Goal: Transaction & Acquisition: Purchase product/service

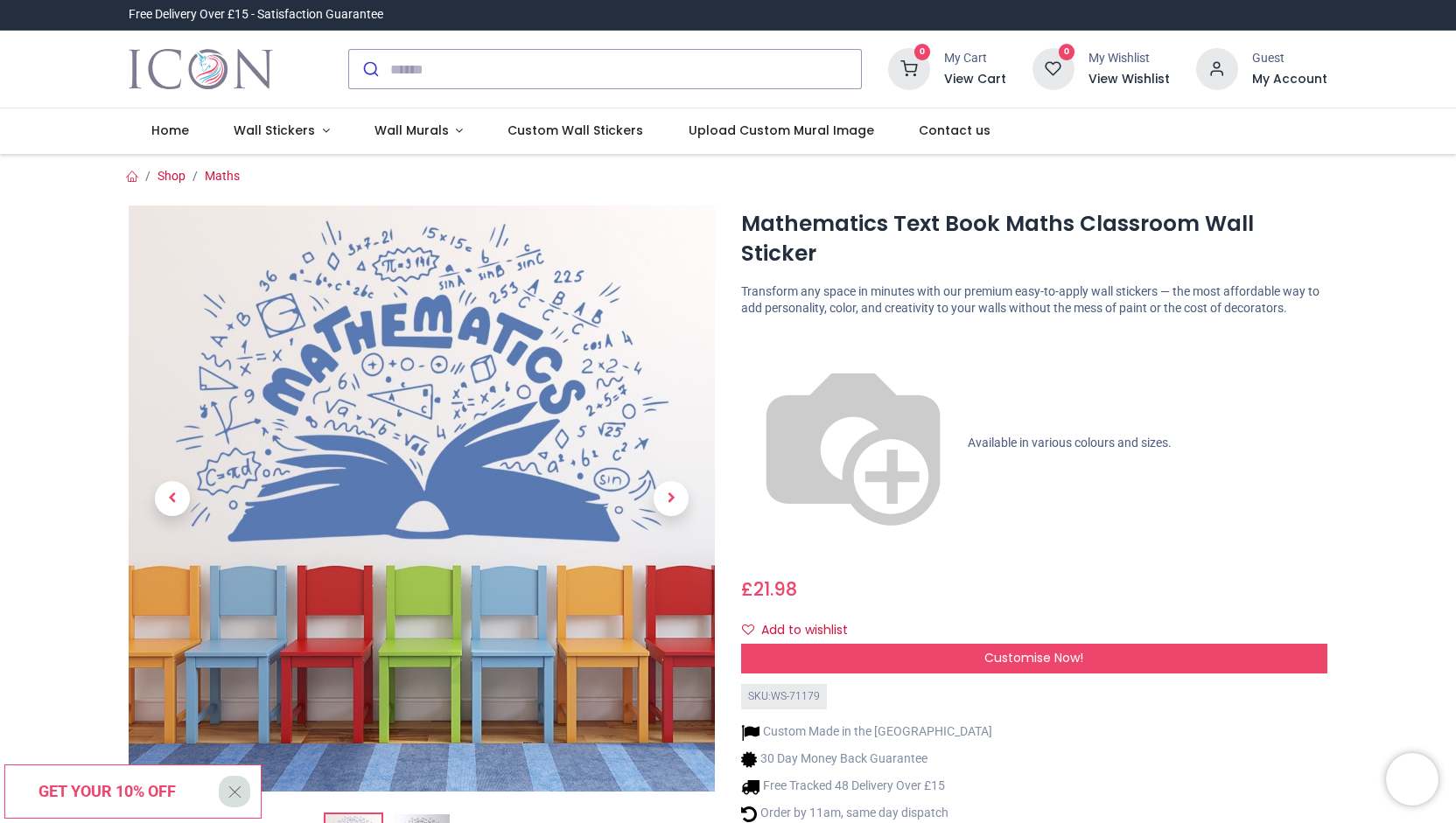
click at [749, 331] on img at bounding box center [853, 443] width 224 height 224
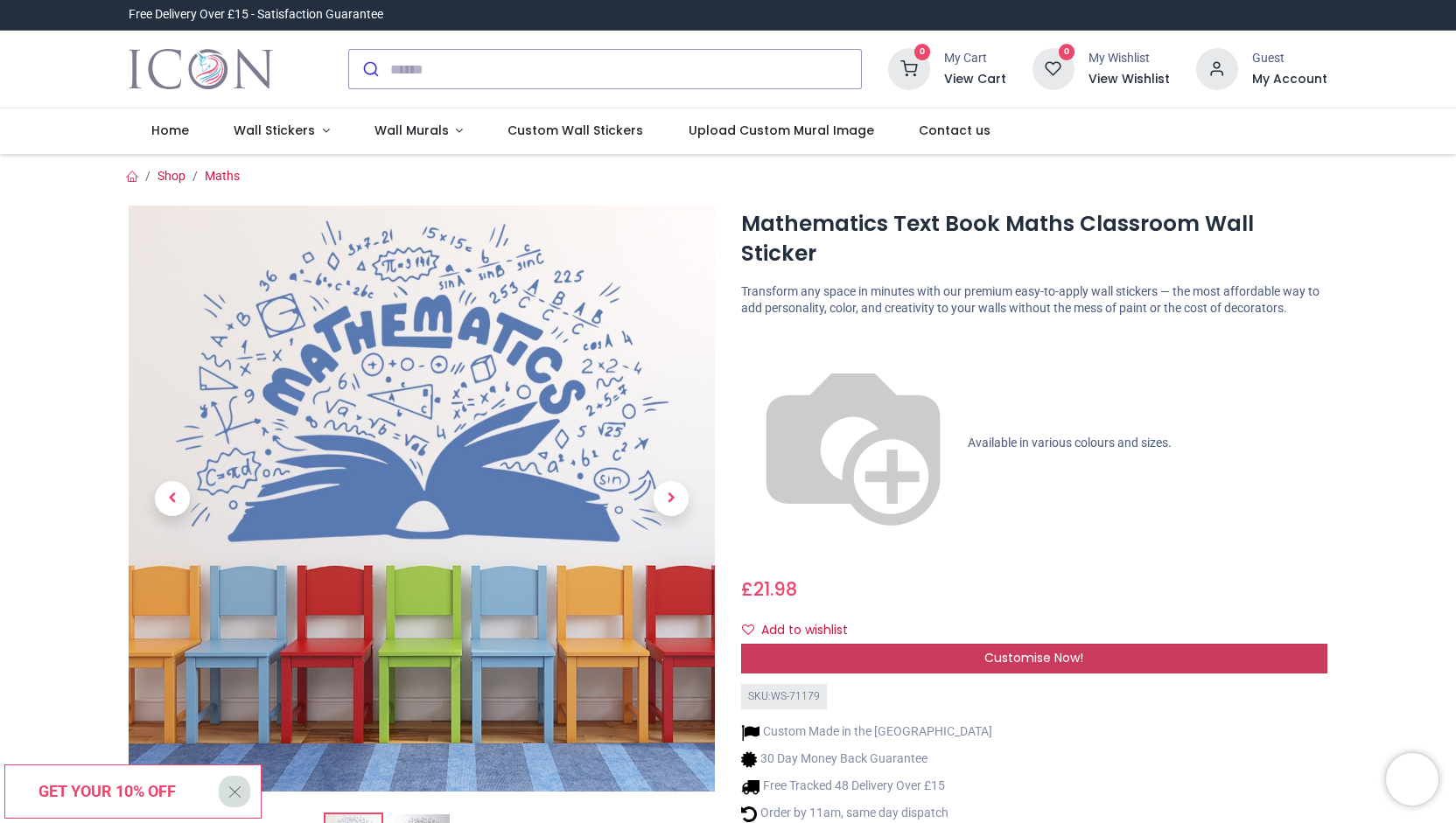
click at [814, 643] on div "Customise Now!" at bounding box center [1034, 658] width 586 height 30
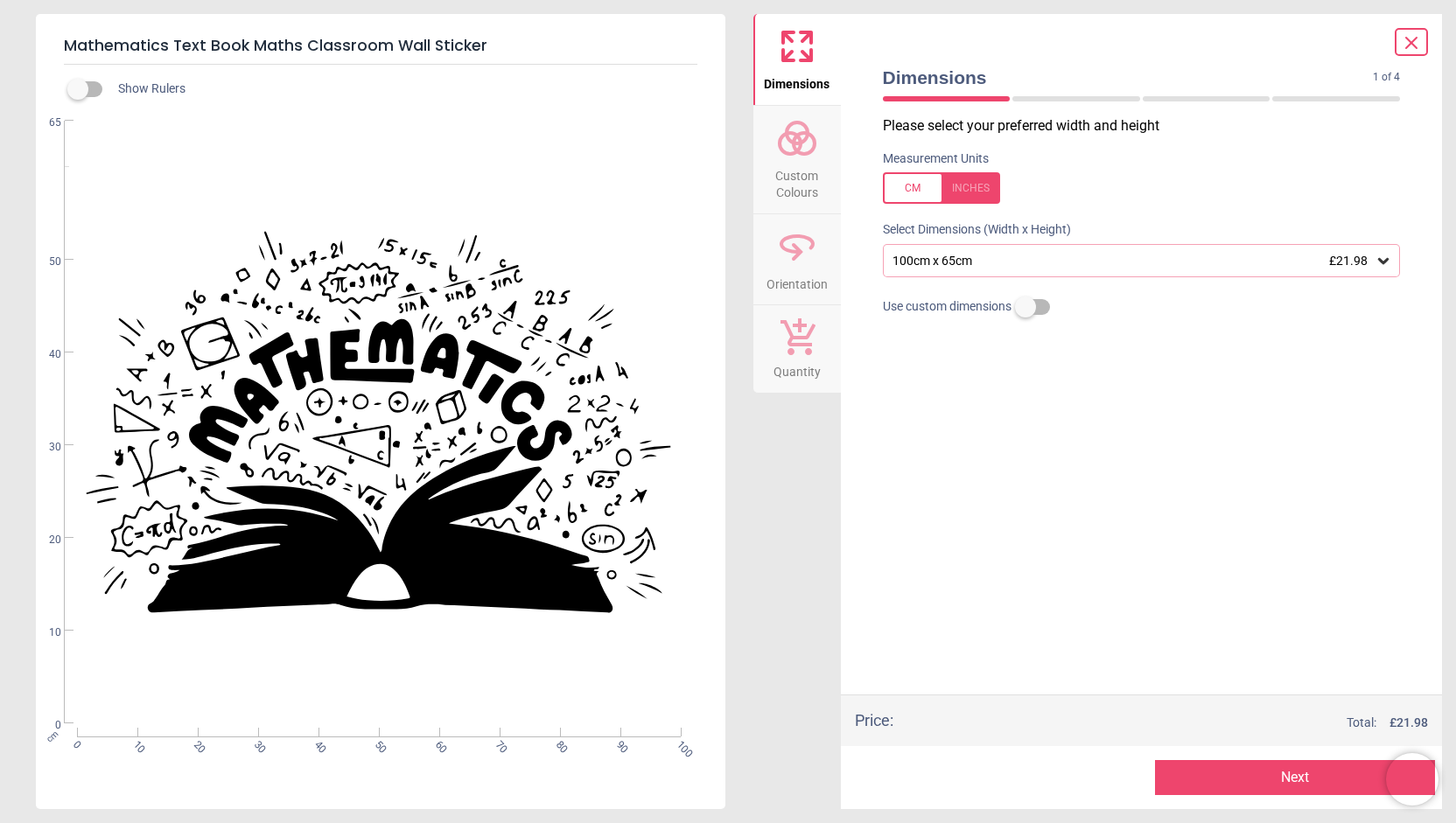
click at [803, 149] on icon at bounding box center [797, 138] width 42 height 42
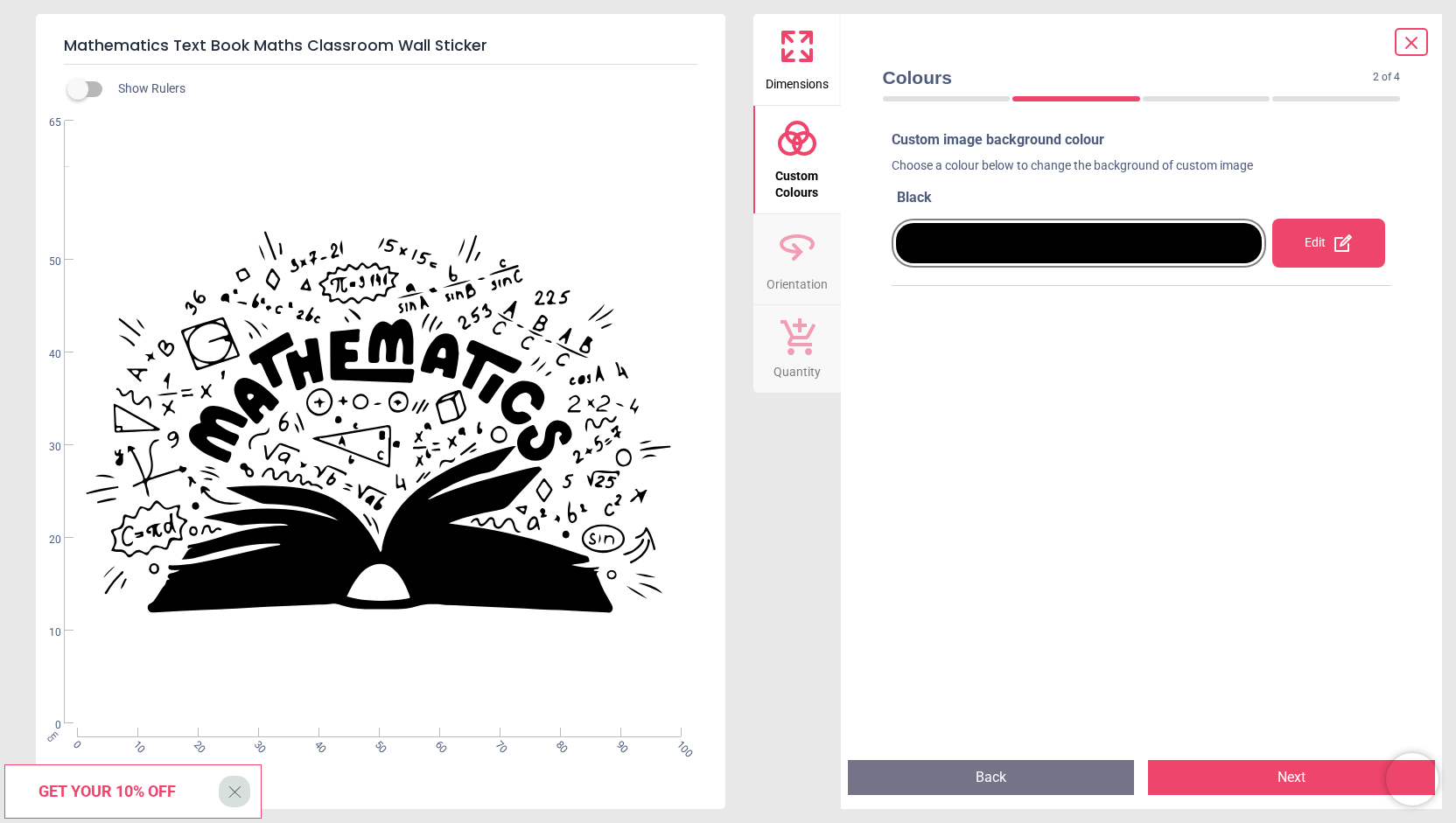
click at [977, 265] on div at bounding box center [1078, 244] width 375 height 49
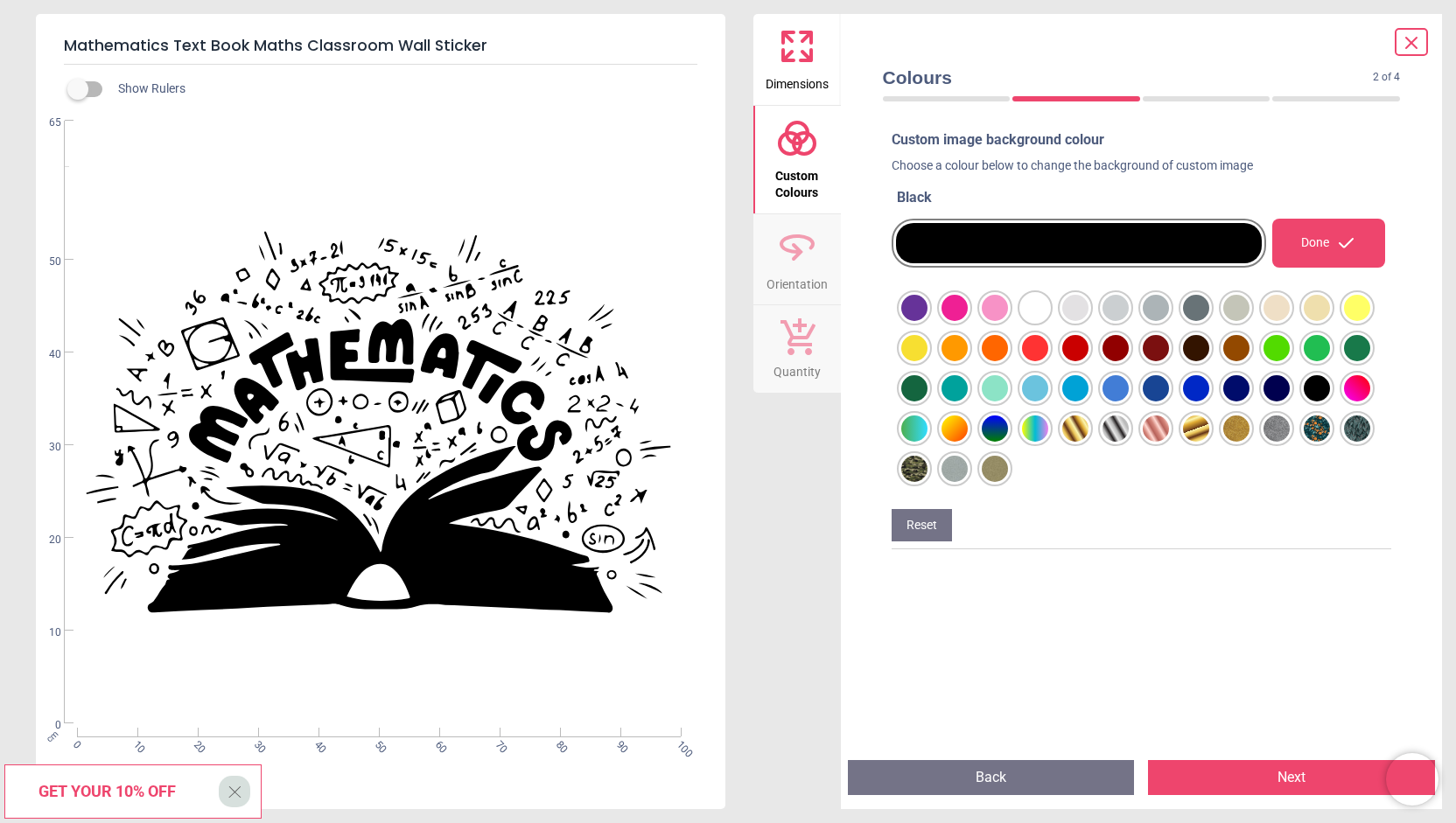
click at [927, 310] on div at bounding box center [914, 307] width 26 height 26
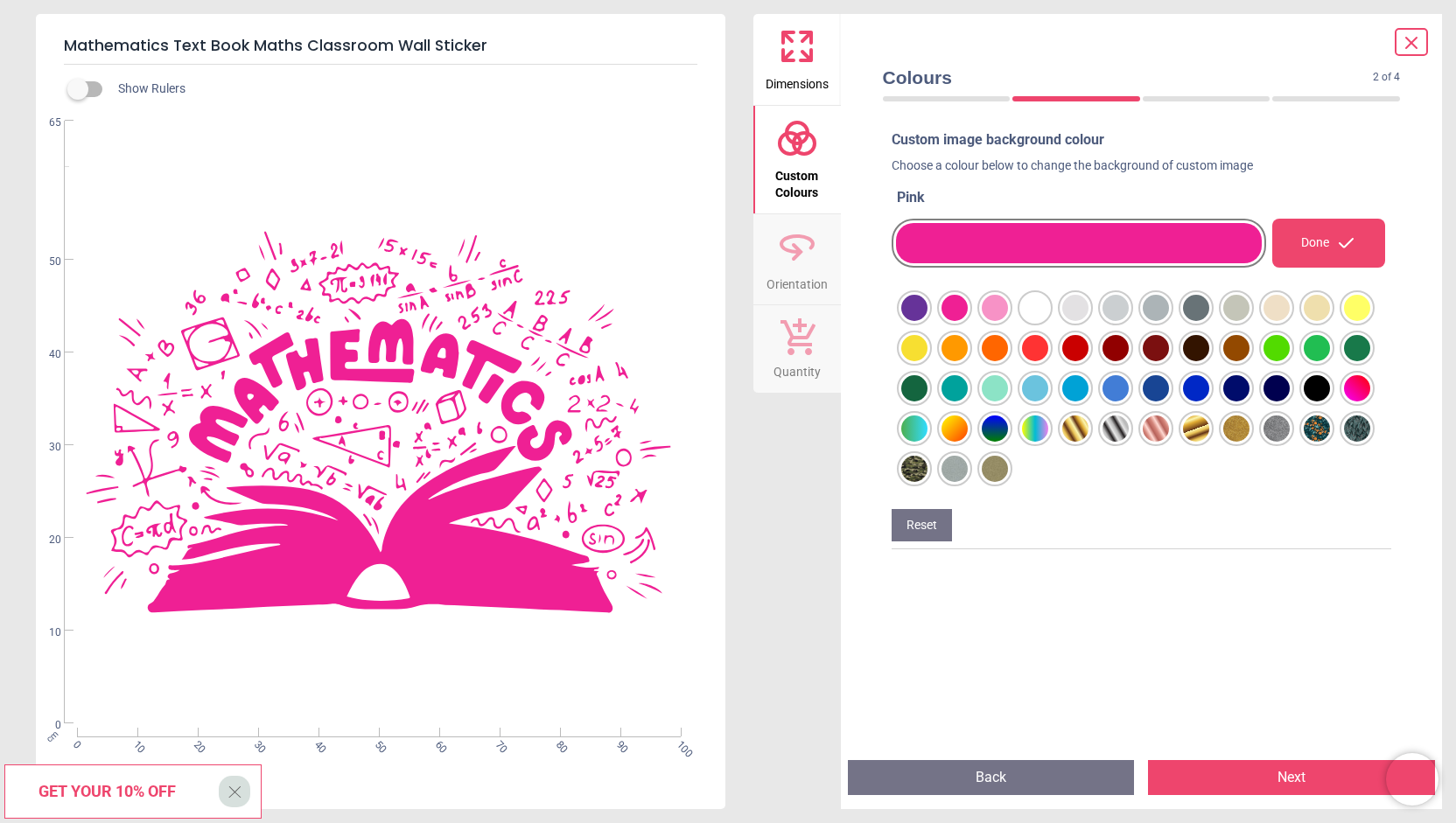
click at [927, 321] on div at bounding box center [914, 307] width 26 height 26
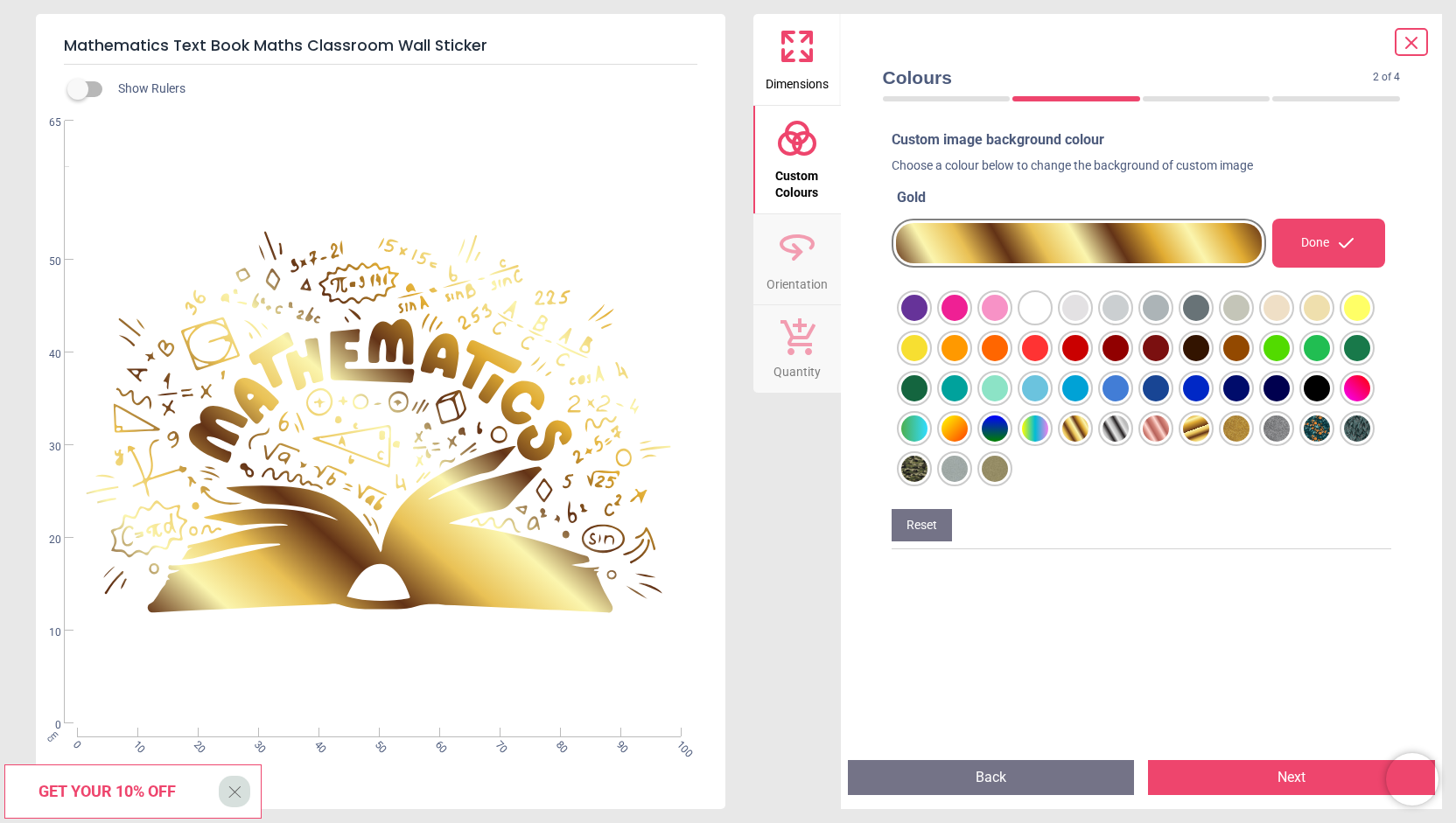
click at [927, 321] on div at bounding box center [914, 307] width 26 height 26
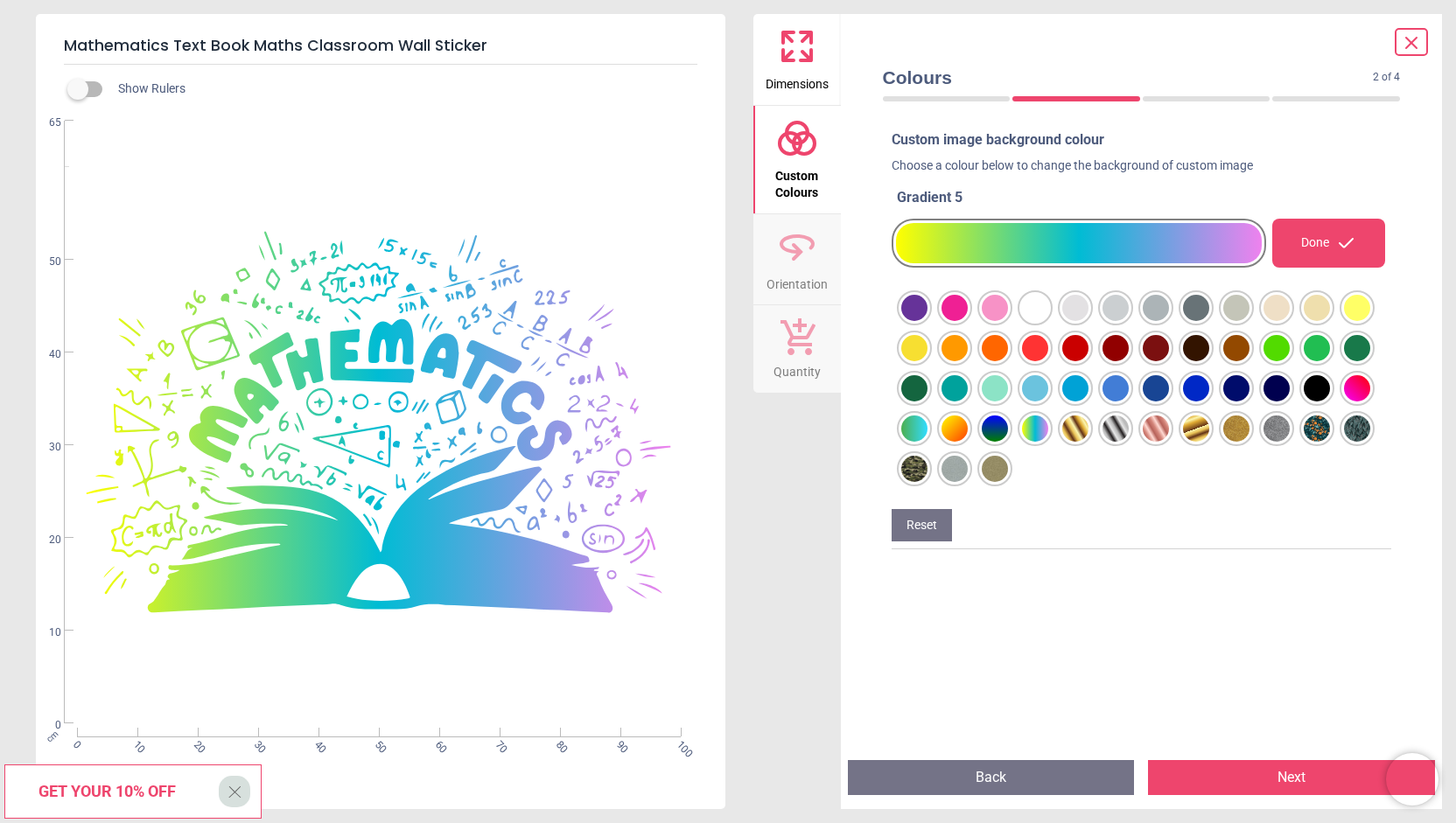
click at [927, 321] on div at bounding box center [914, 307] width 26 height 26
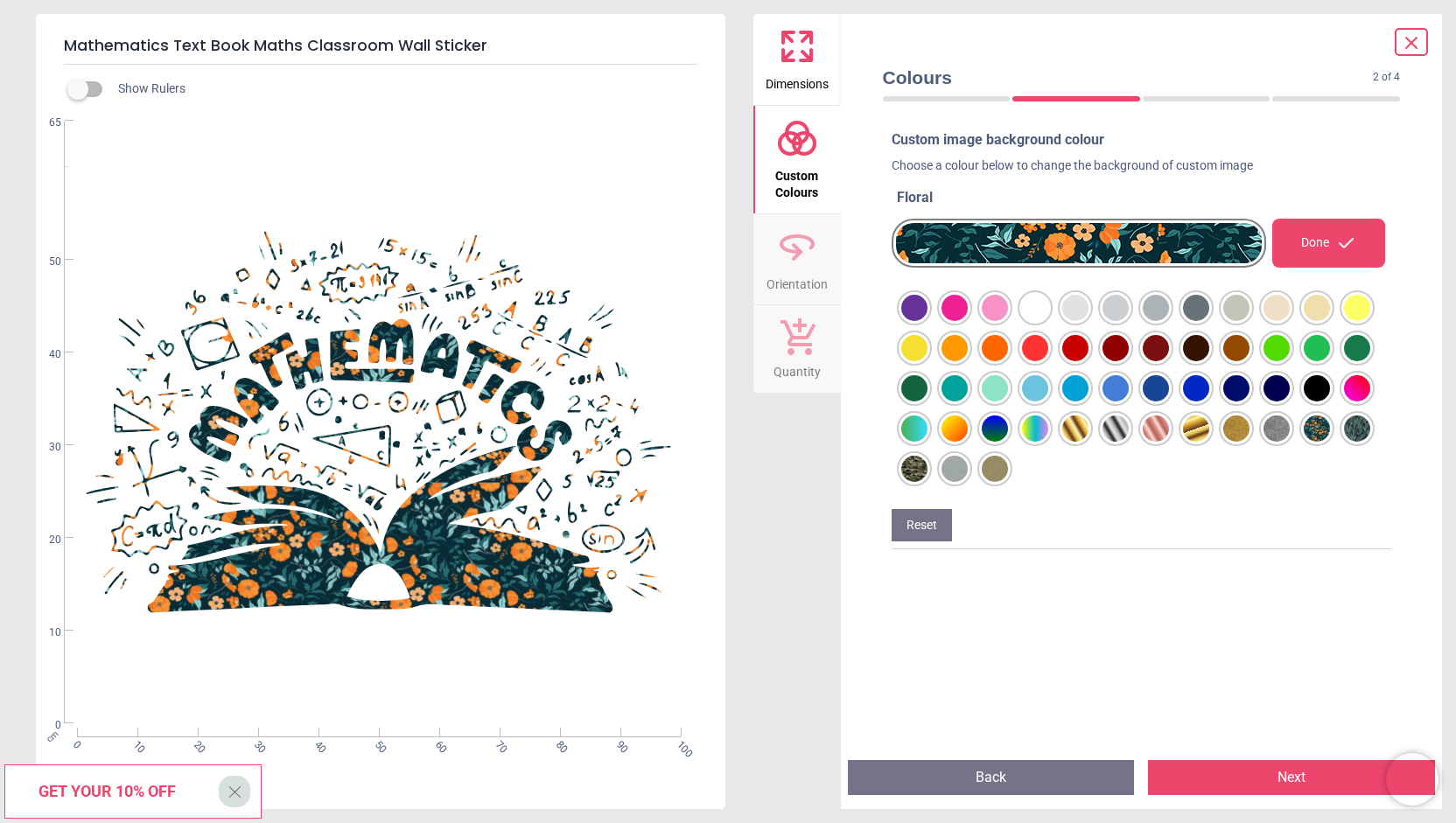
click at [927, 321] on div at bounding box center [914, 307] width 26 height 26
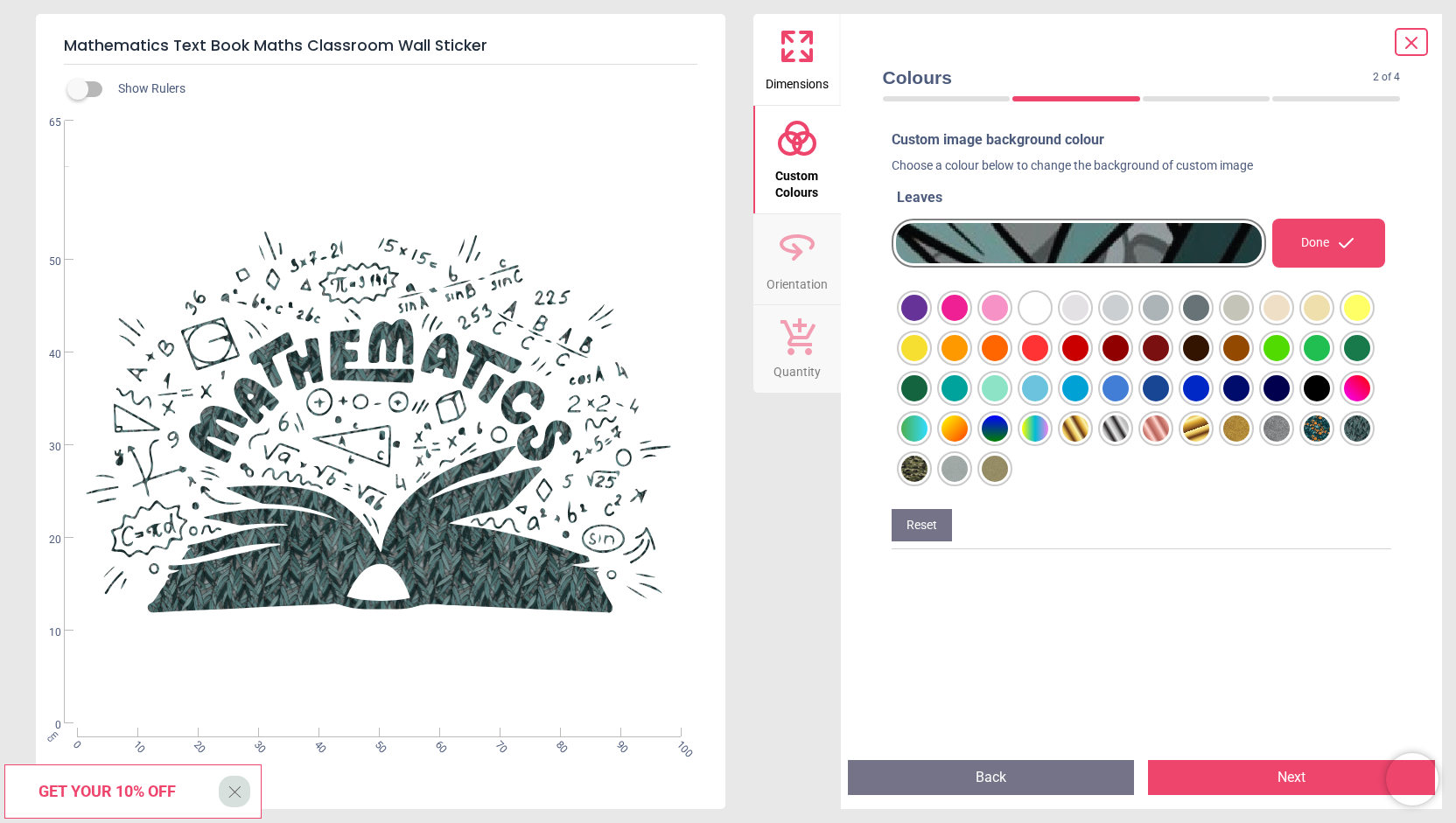
click at [902, 321] on div at bounding box center [914, 307] width 26 height 26
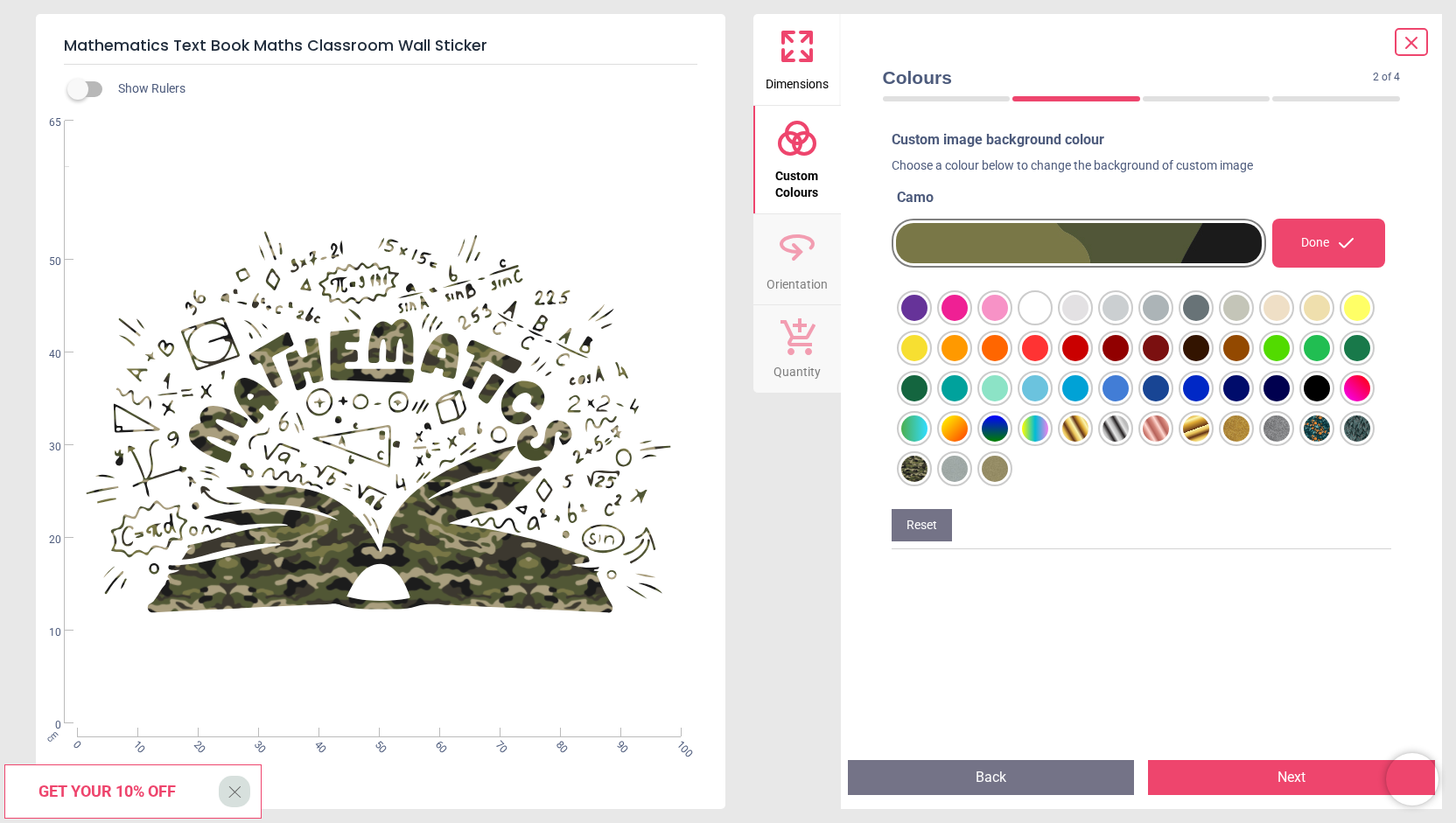
click at [927, 321] on div at bounding box center [914, 307] width 26 height 26
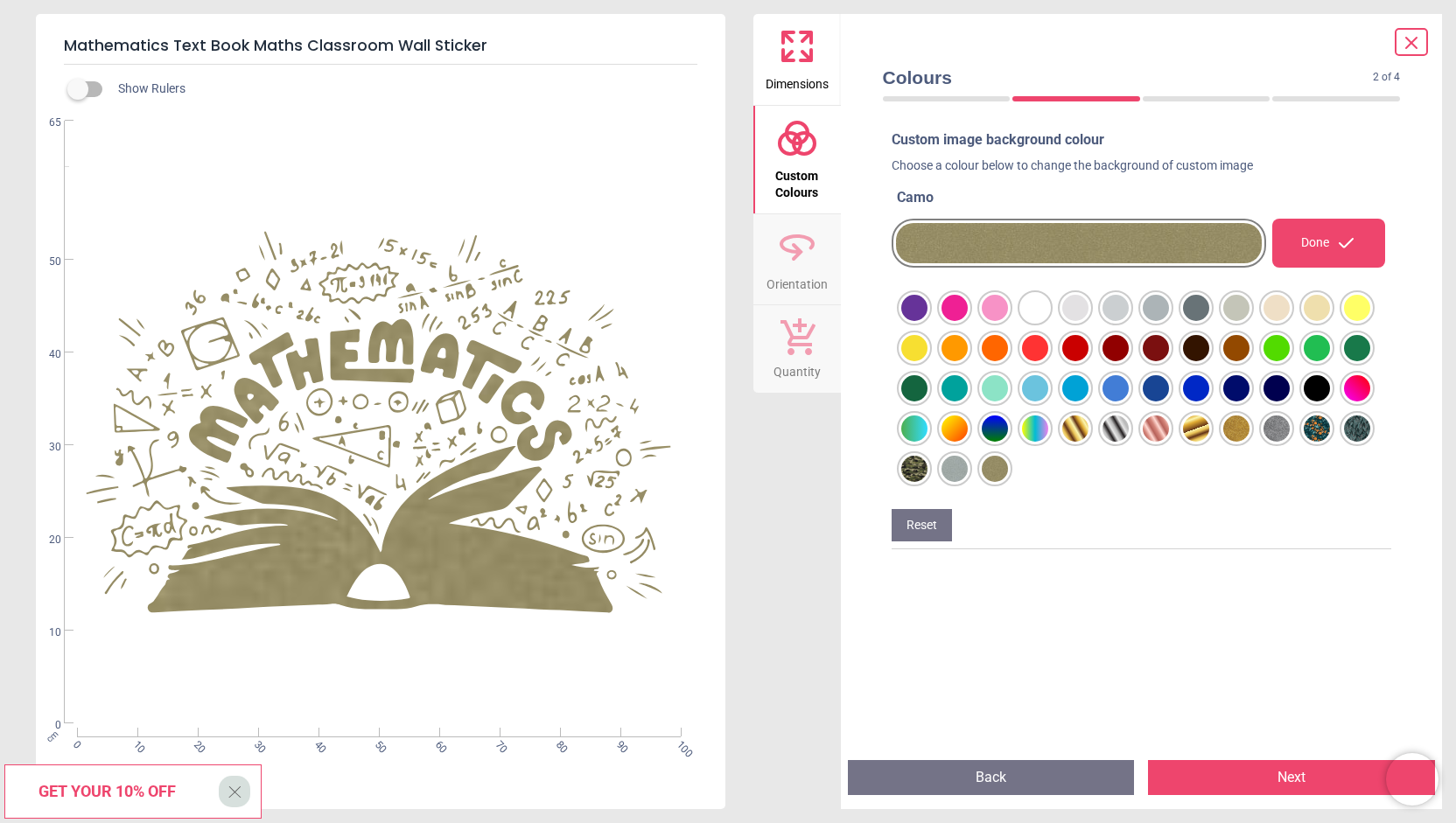
click at [927, 321] on div at bounding box center [914, 307] width 26 height 26
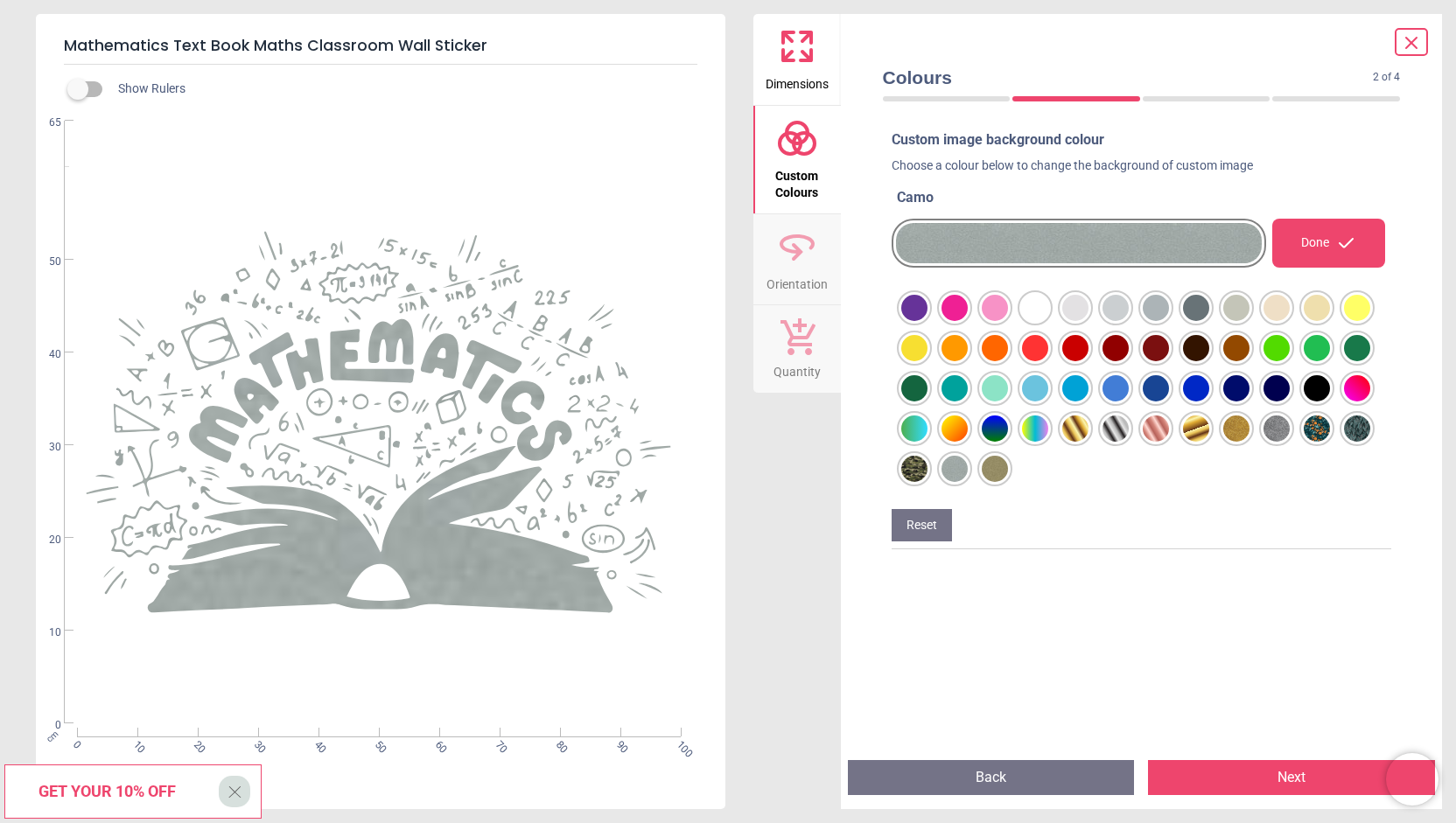
click at [927, 321] on div at bounding box center [914, 307] width 26 height 26
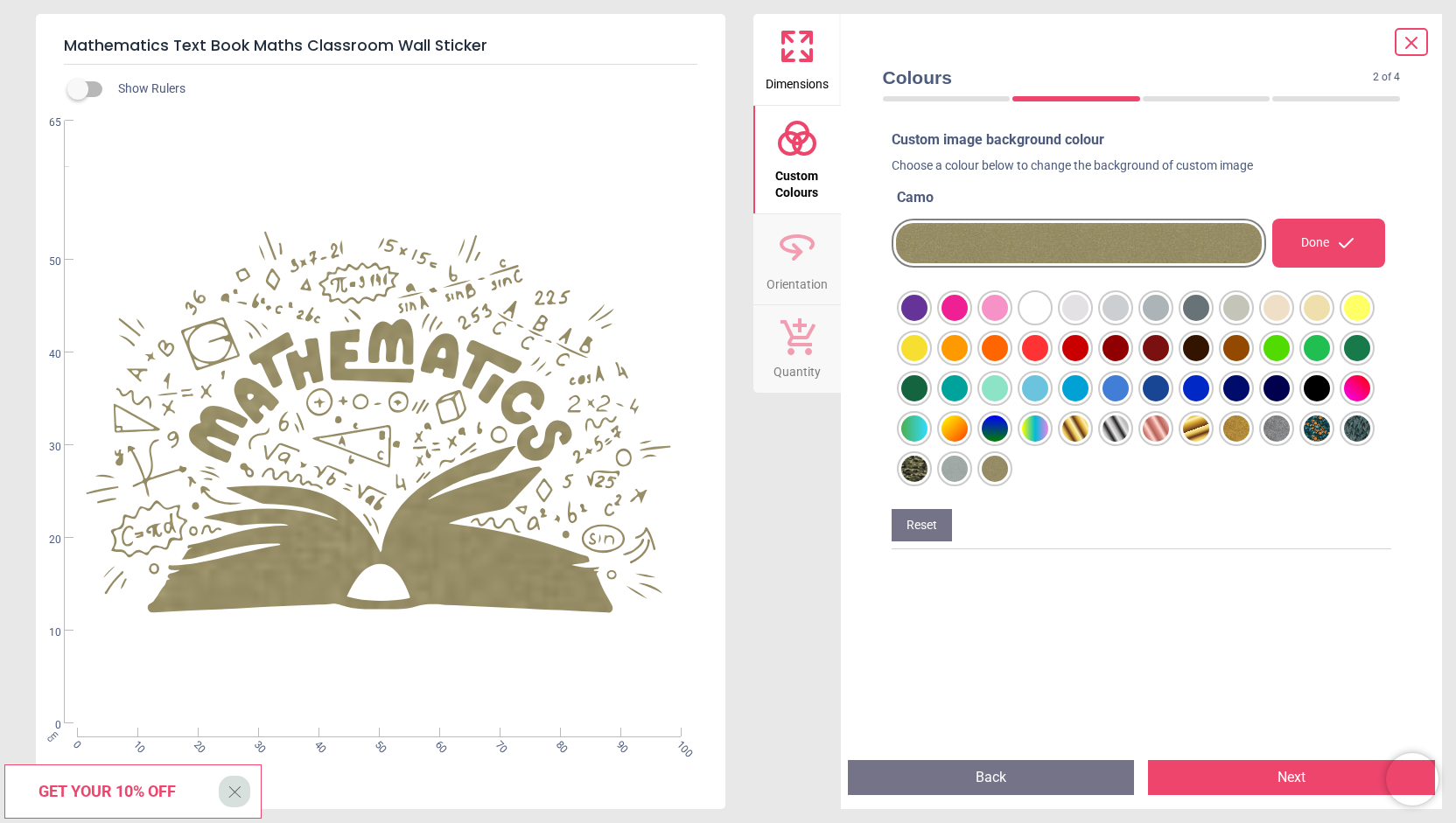
click at [927, 310] on div at bounding box center [914, 307] width 26 height 26
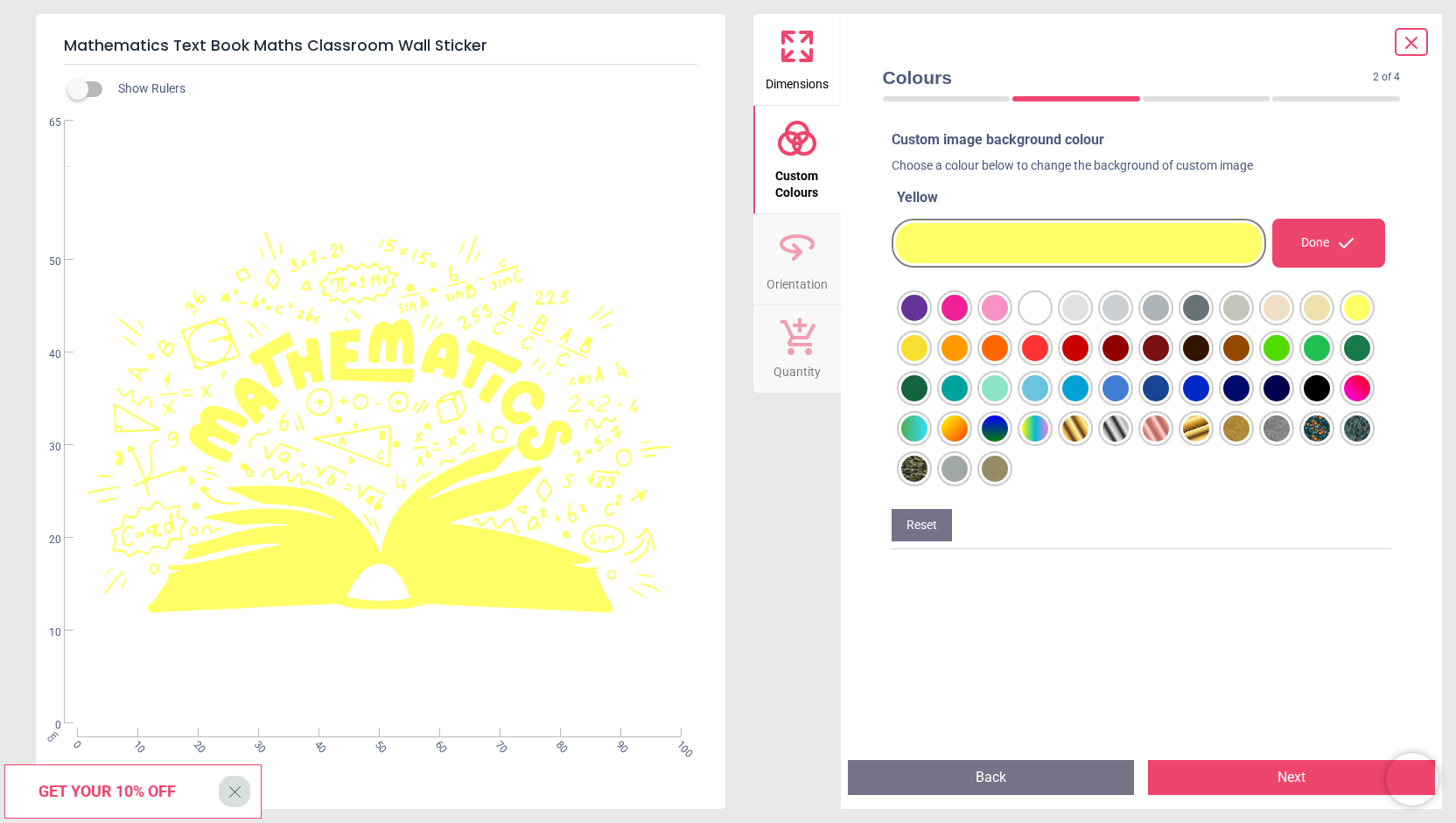
click at [927, 321] on div at bounding box center [914, 307] width 26 height 26
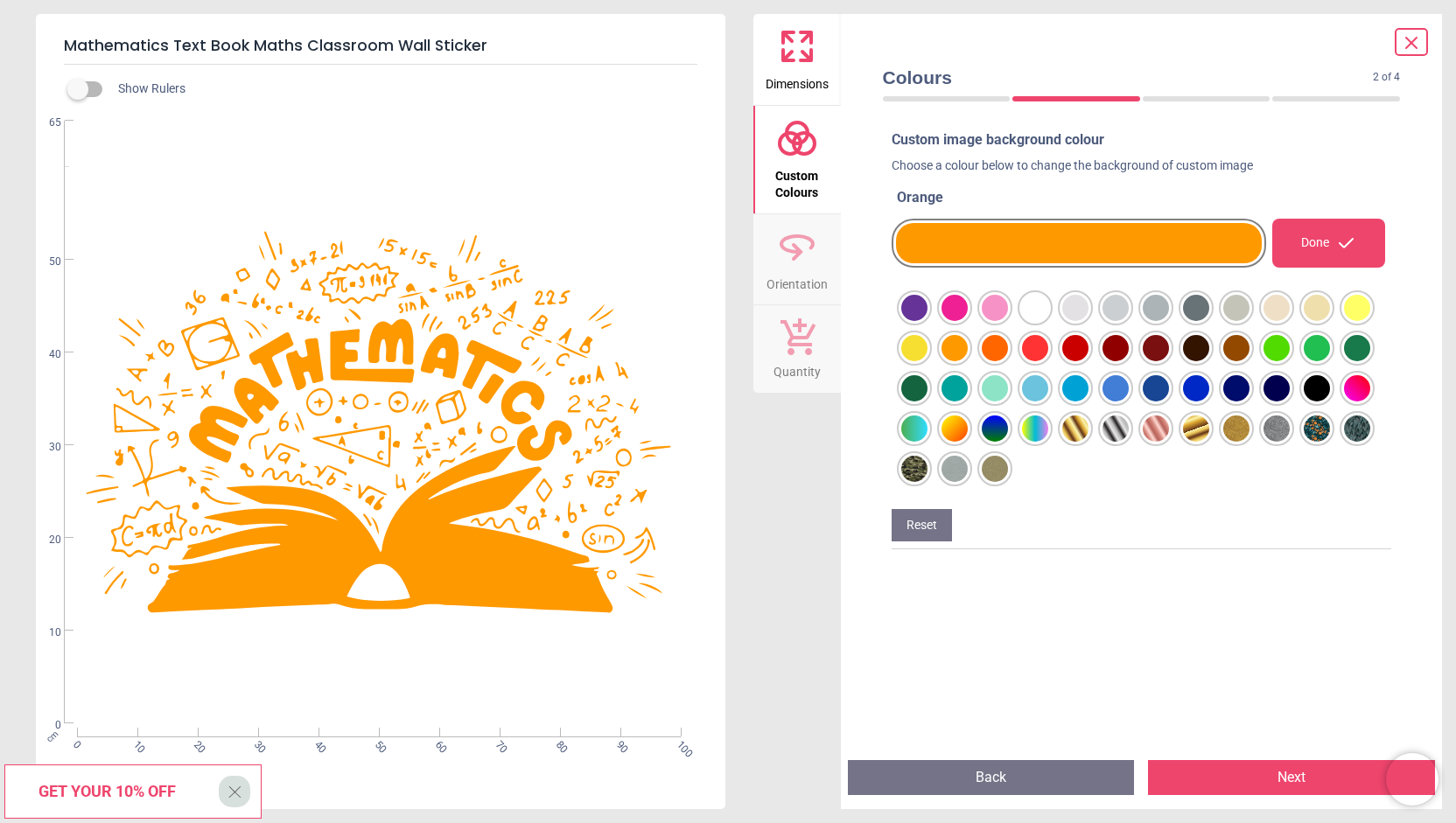
click at [927, 321] on div at bounding box center [914, 307] width 26 height 26
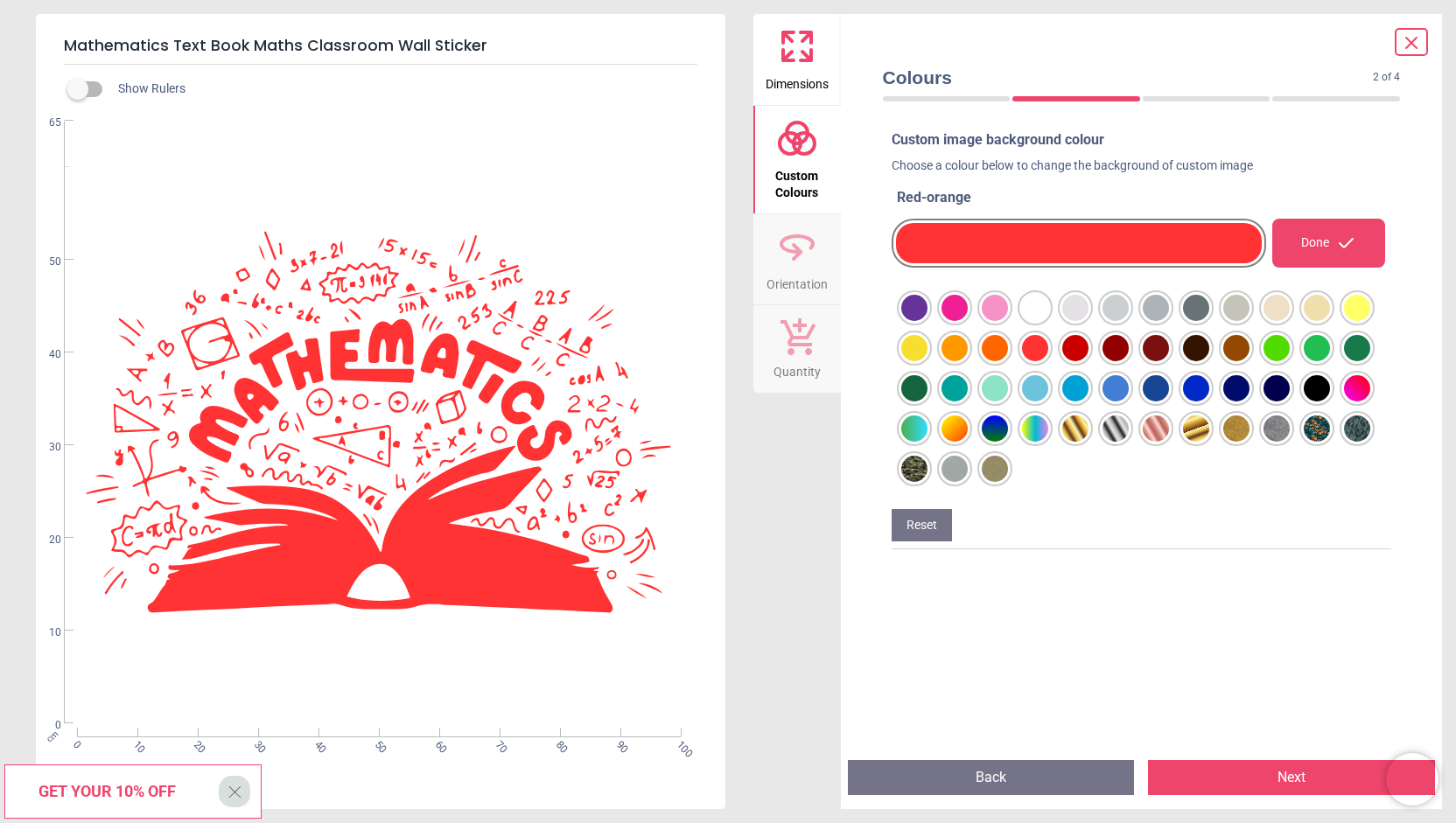
click at [927, 321] on div at bounding box center [914, 307] width 26 height 26
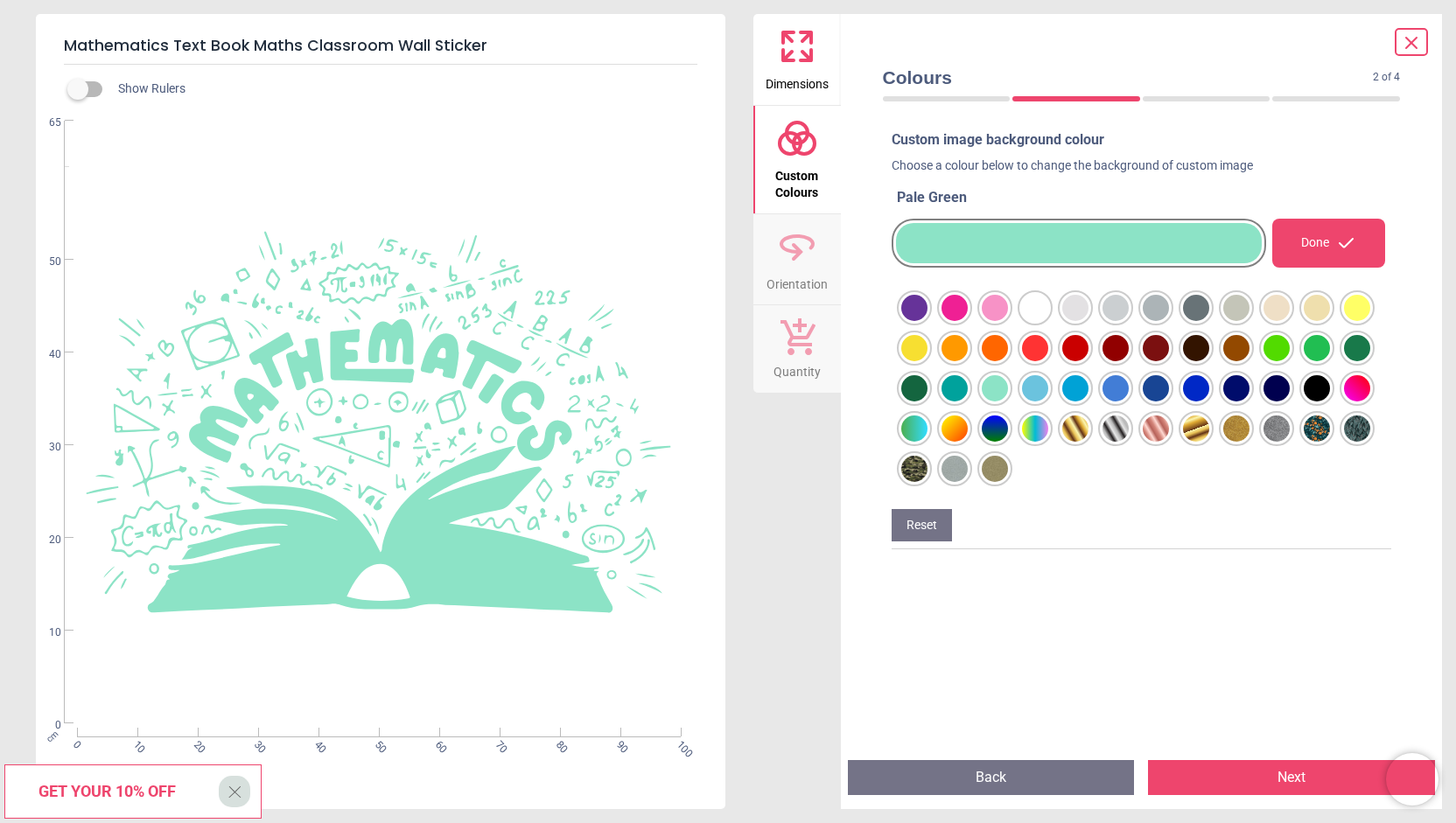
drag, startPoint x: 961, startPoint y: 382, endPoint x: 933, endPoint y: 384, distance: 28.1
click at [927, 321] on div at bounding box center [914, 307] width 26 height 26
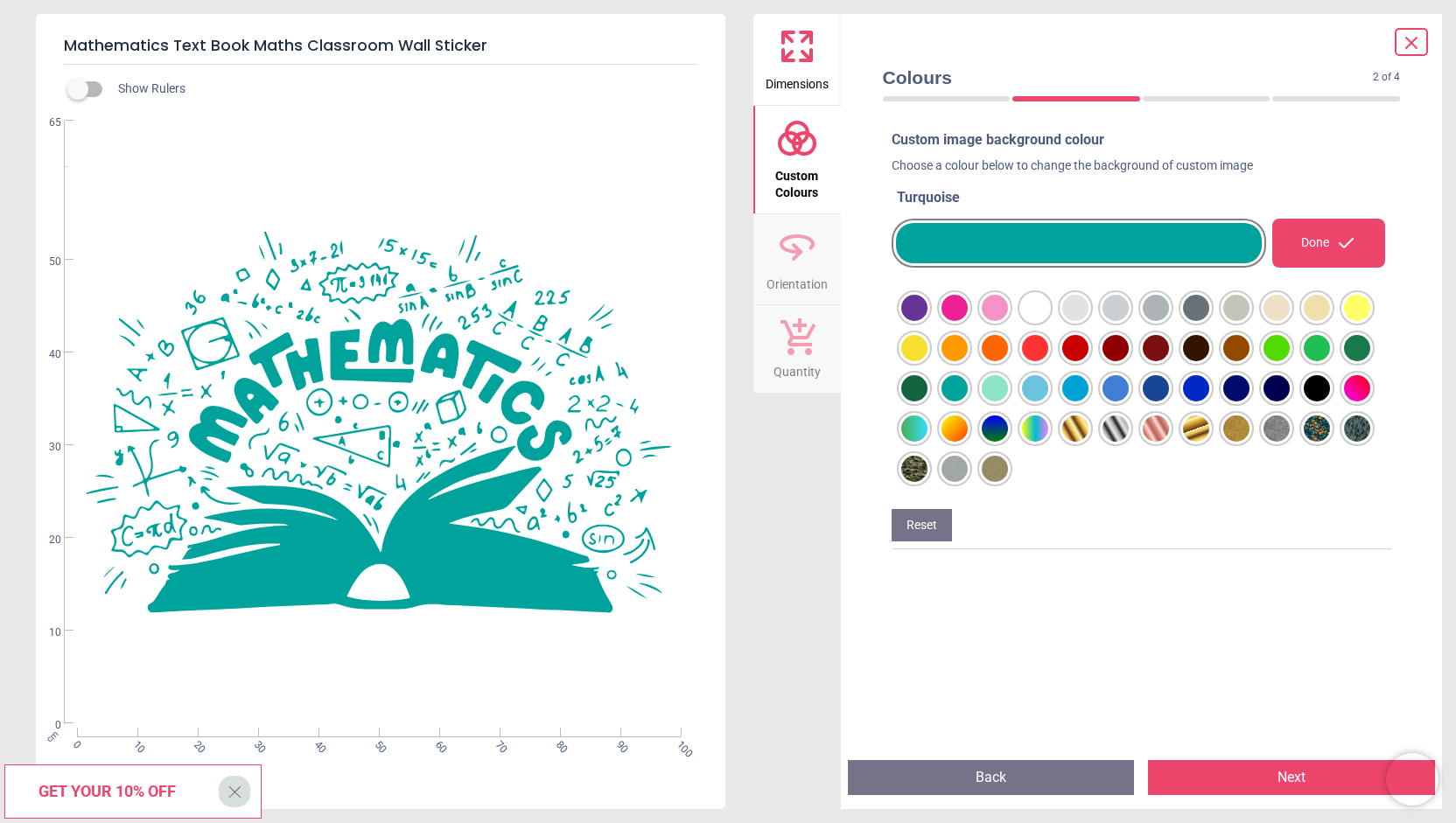
click at [917, 321] on div at bounding box center [914, 307] width 26 height 26
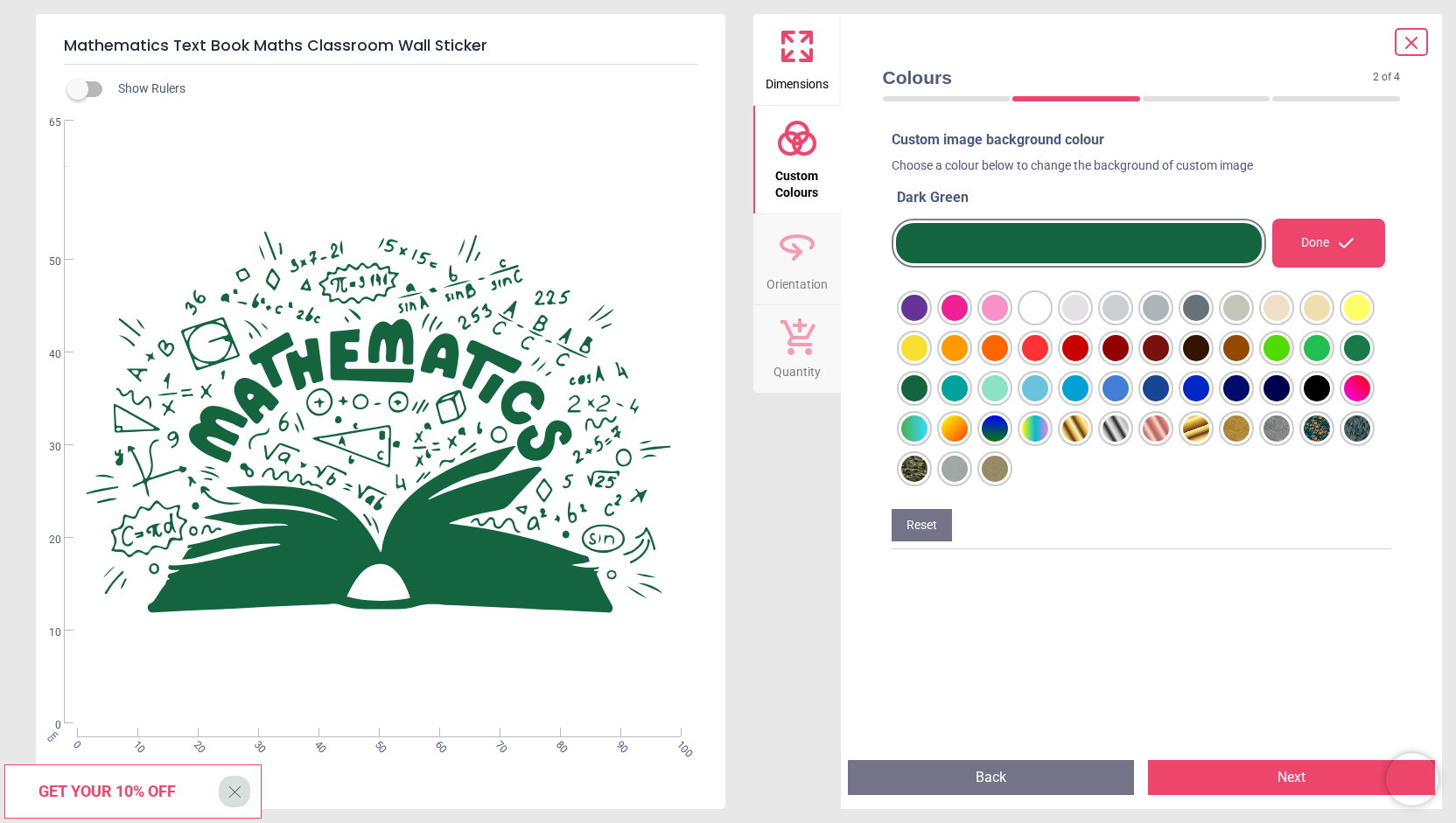
click at [927, 321] on div at bounding box center [914, 307] width 26 height 26
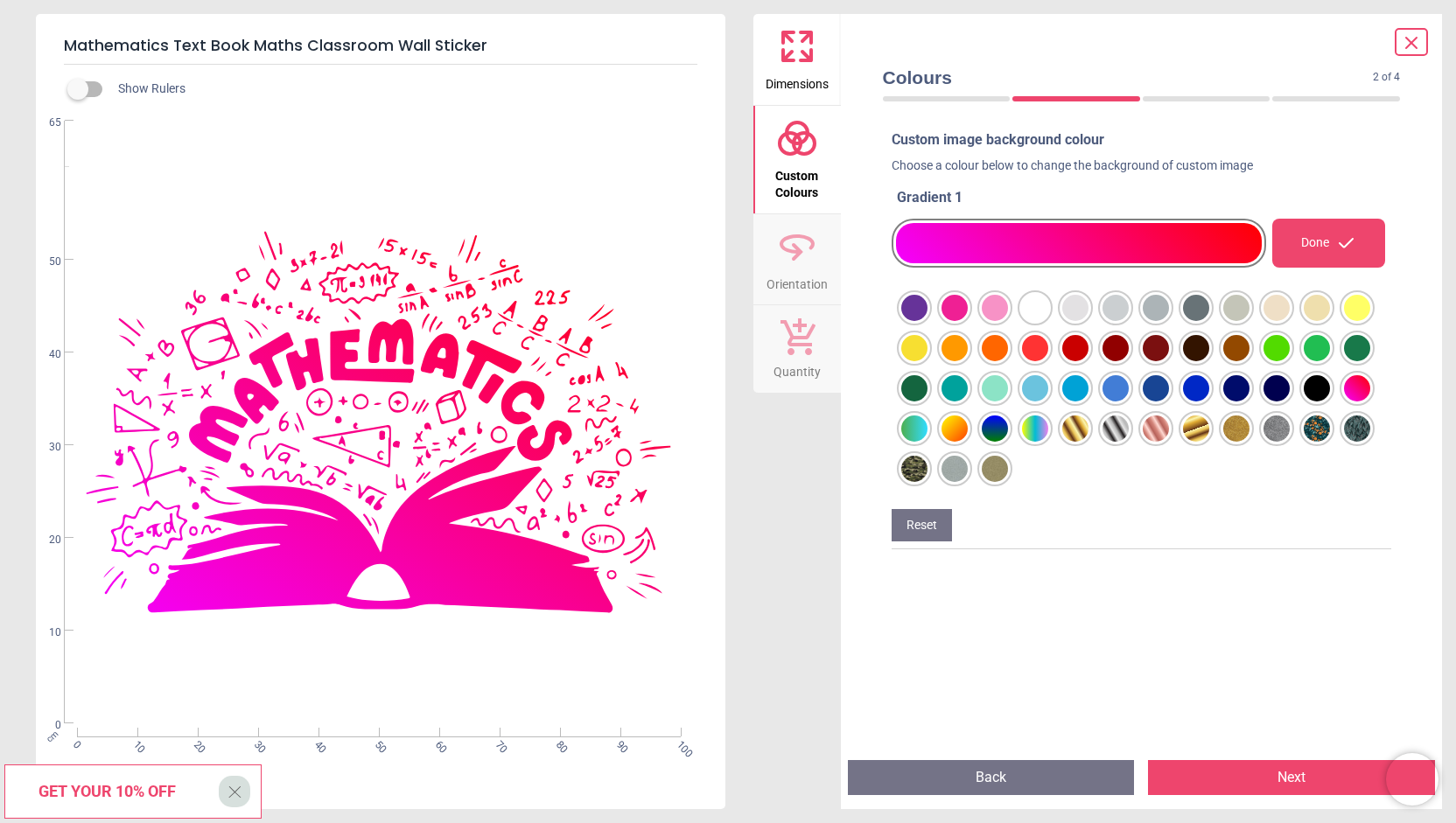
click at [927, 321] on div at bounding box center [914, 307] width 26 height 26
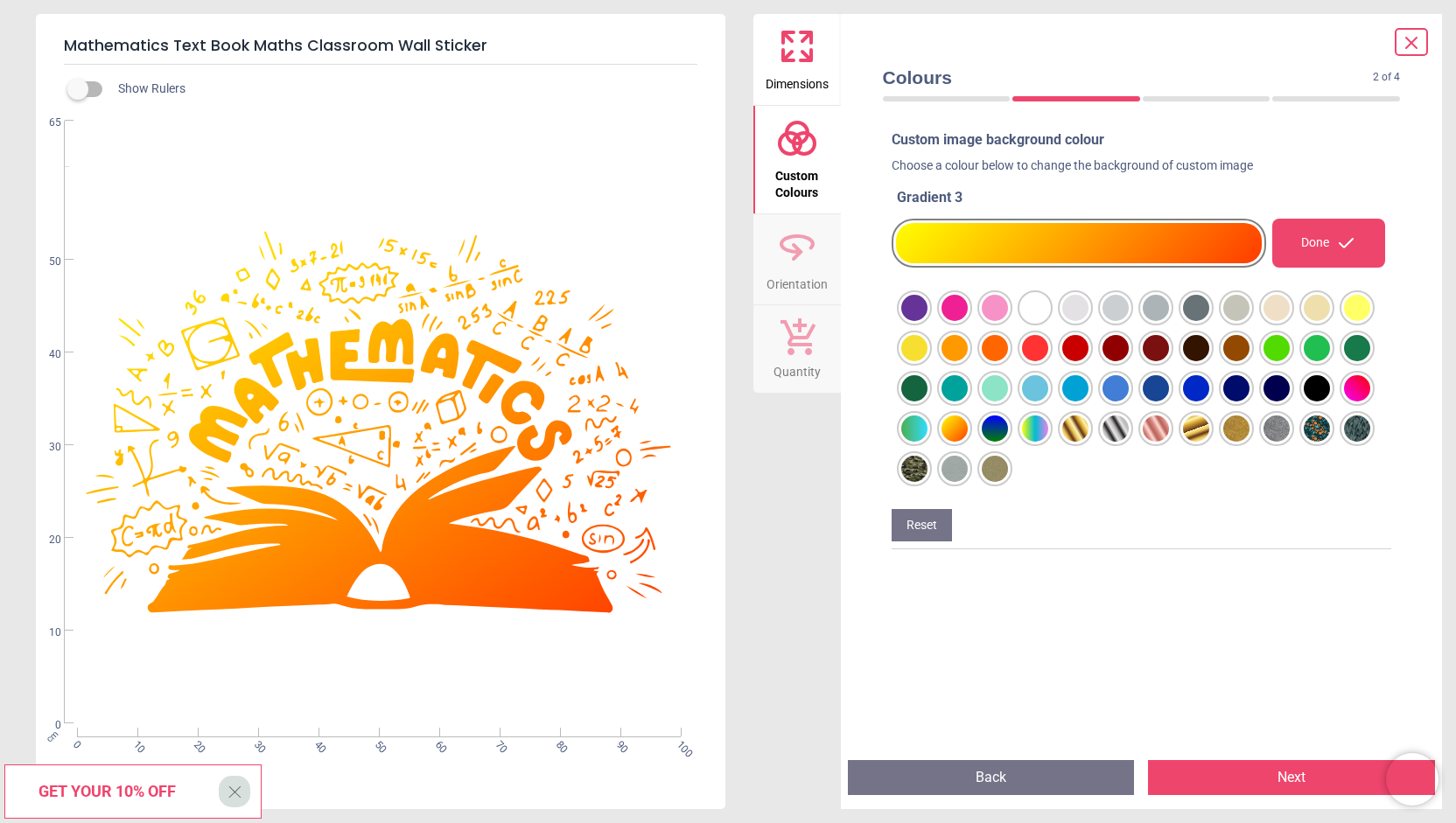
click at [1213, 776] on button "Next" at bounding box center [1291, 777] width 287 height 35
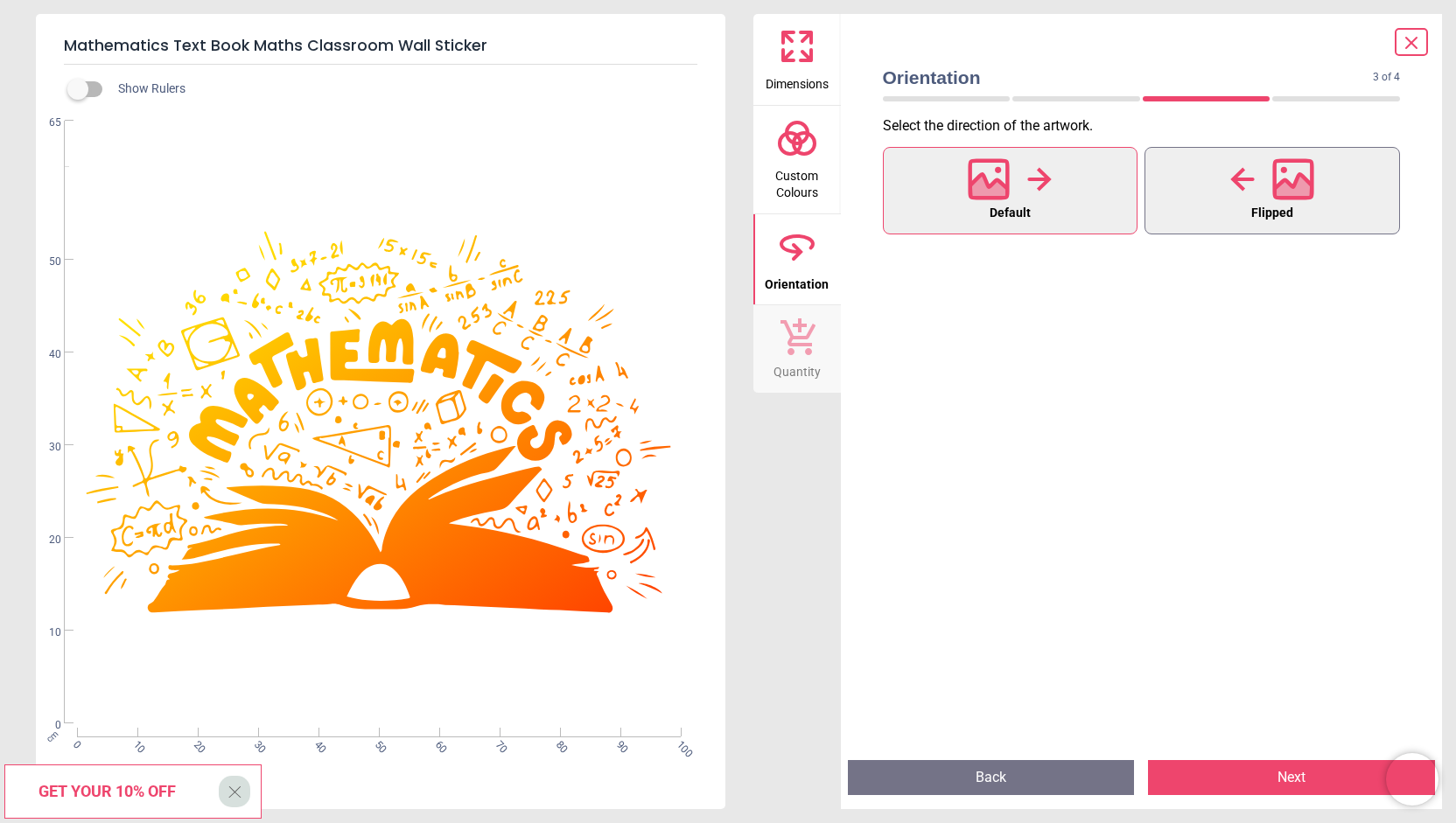
click at [1244, 193] on div at bounding box center [1272, 180] width 84 height 46
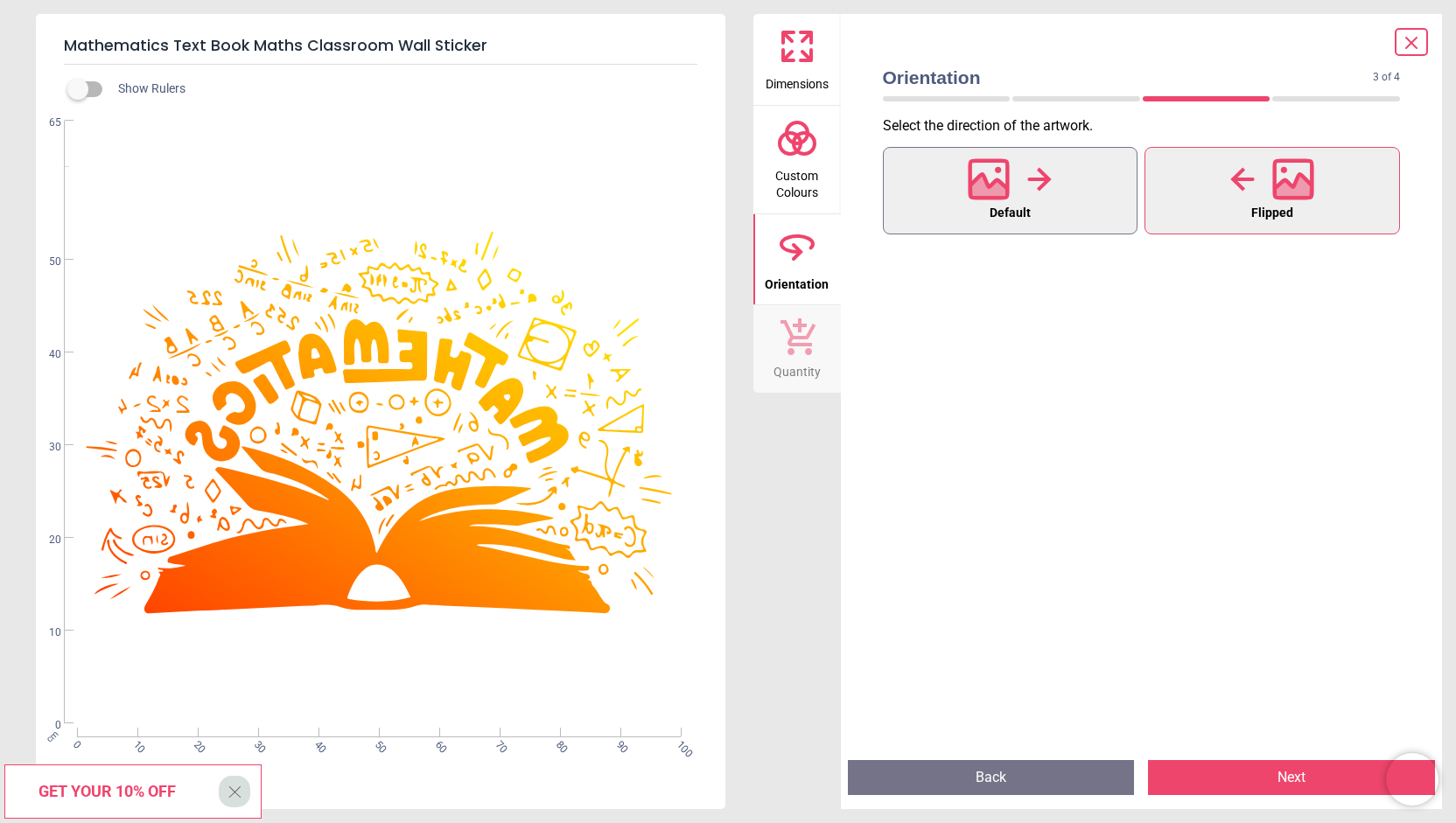
click at [1047, 190] on icon at bounding box center [1039, 179] width 25 height 26
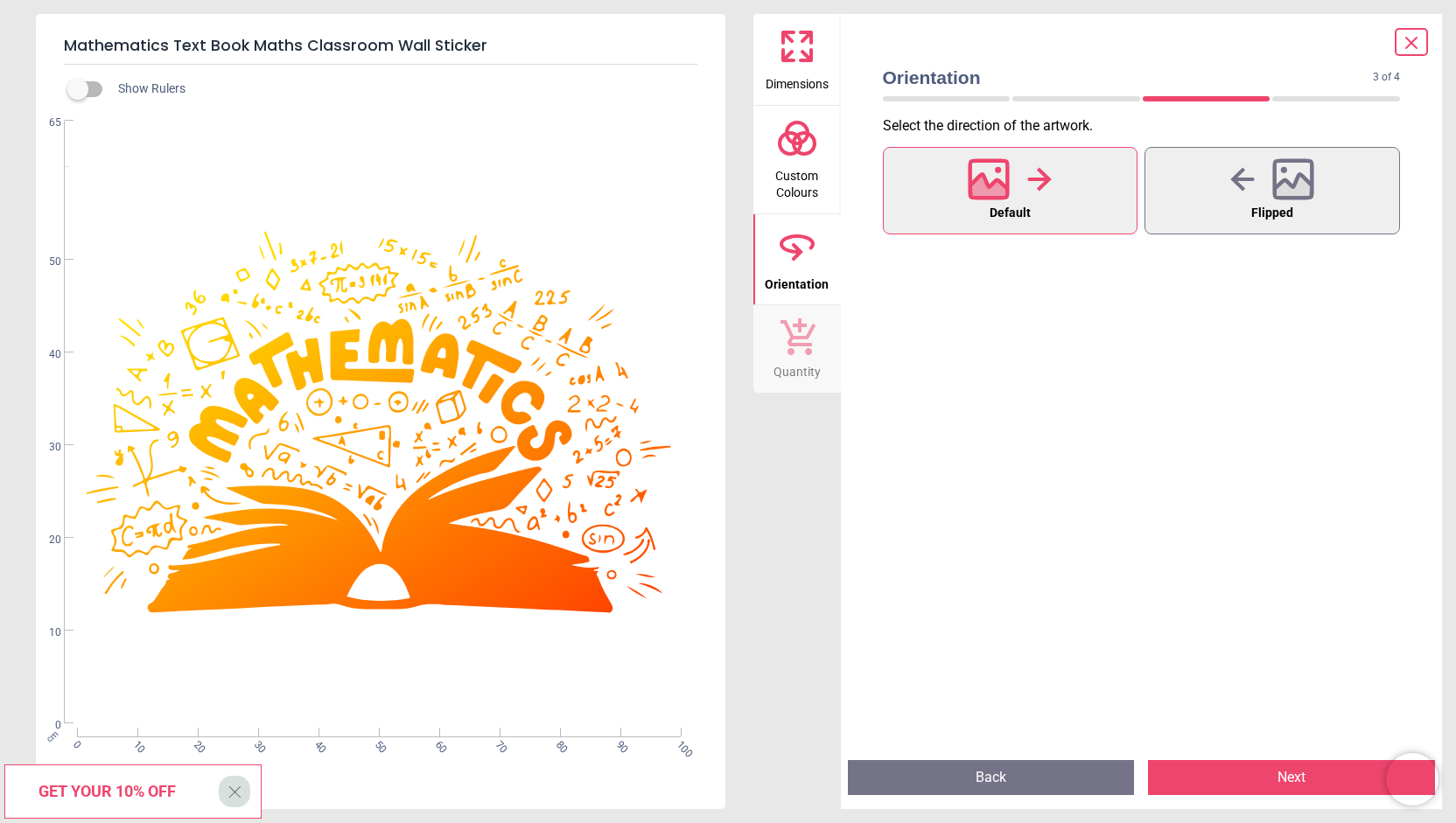
click at [1247, 786] on button "Next" at bounding box center [1291, 777] width 287 height 35
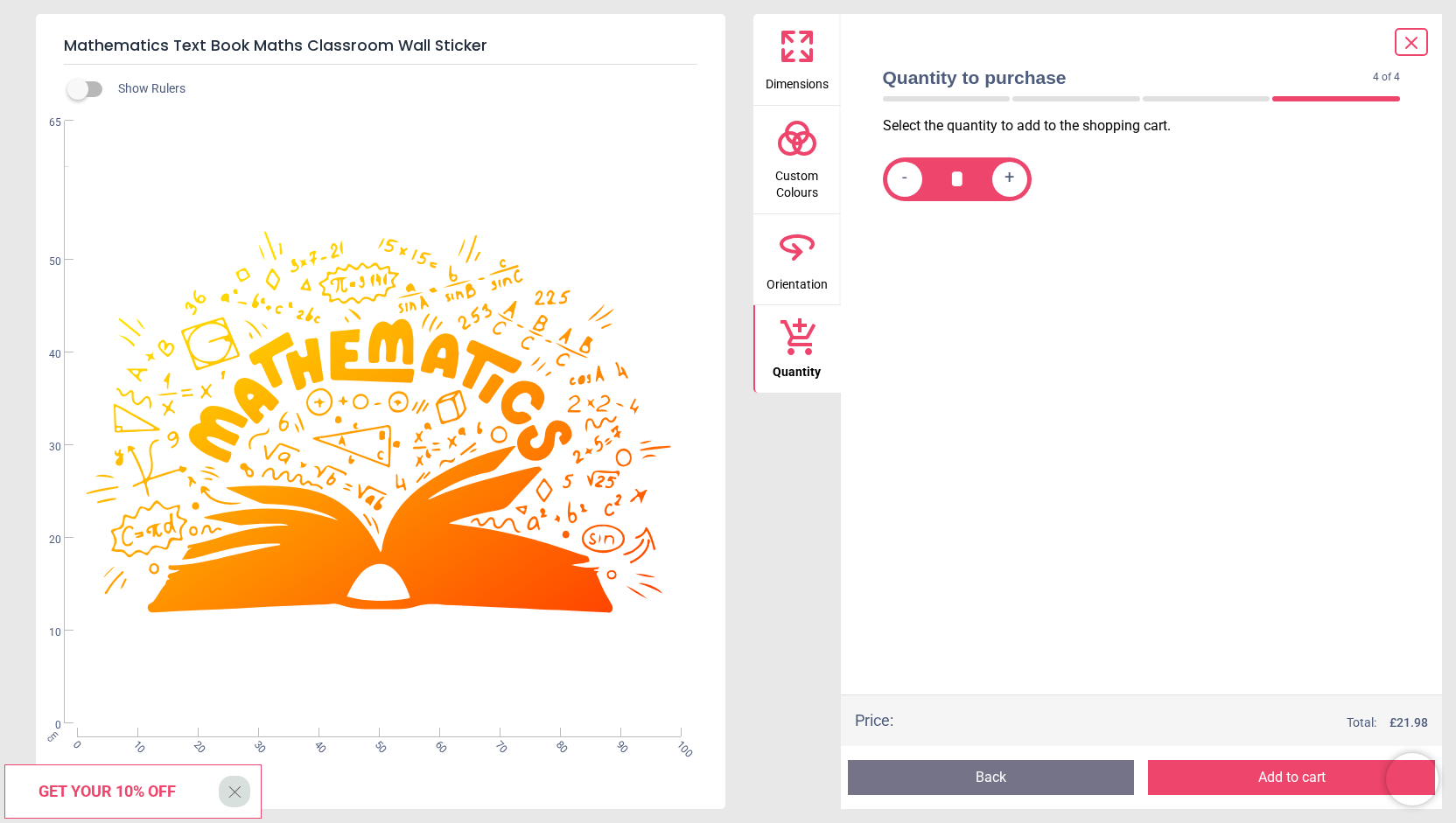
click at [1247, 786] on button "Add to cart" at bounding box center [1291, 777] width 287 height 35
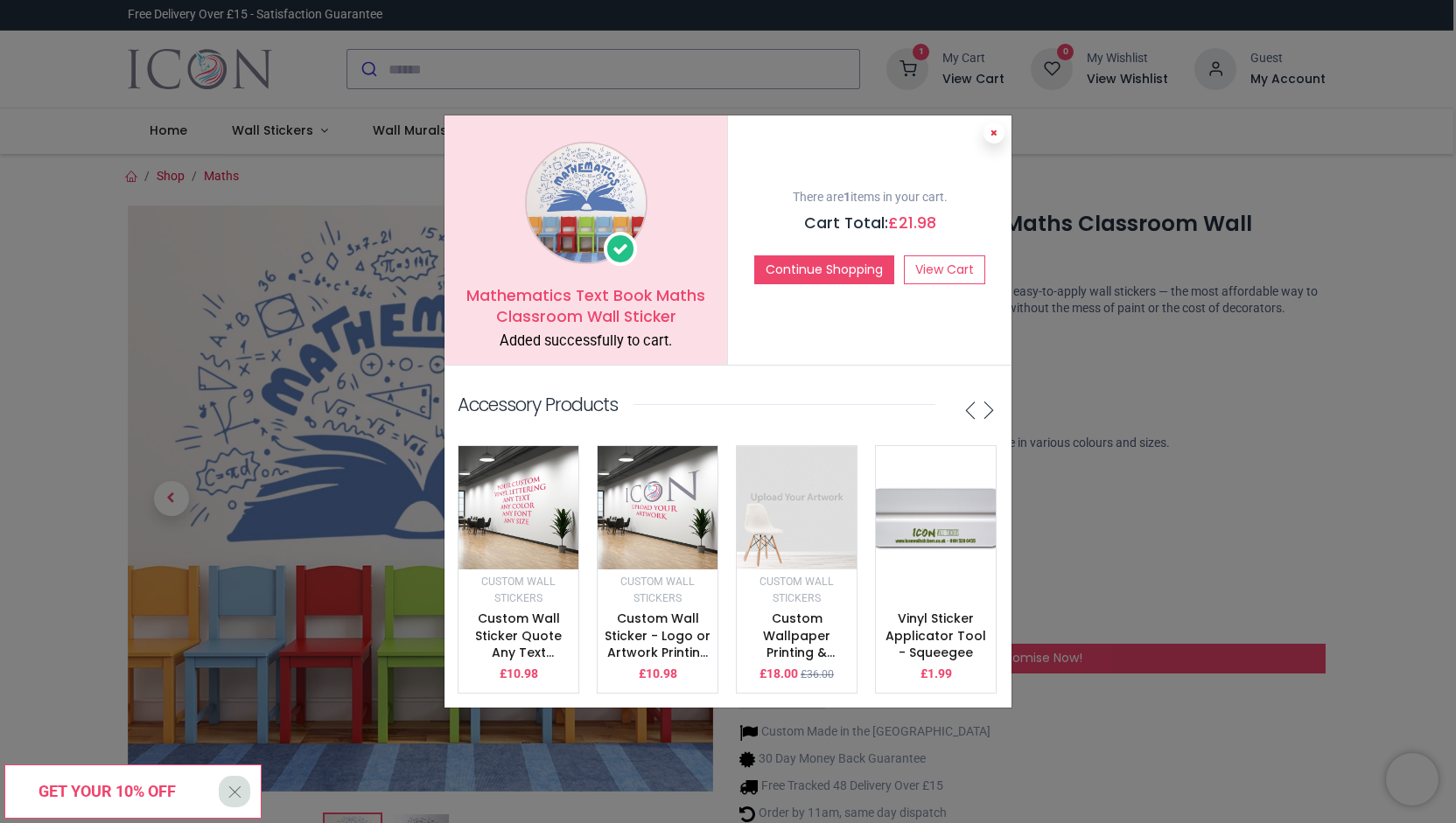
click at [994, 129] on icon at bounding box center [994, 133] width 7 height 9
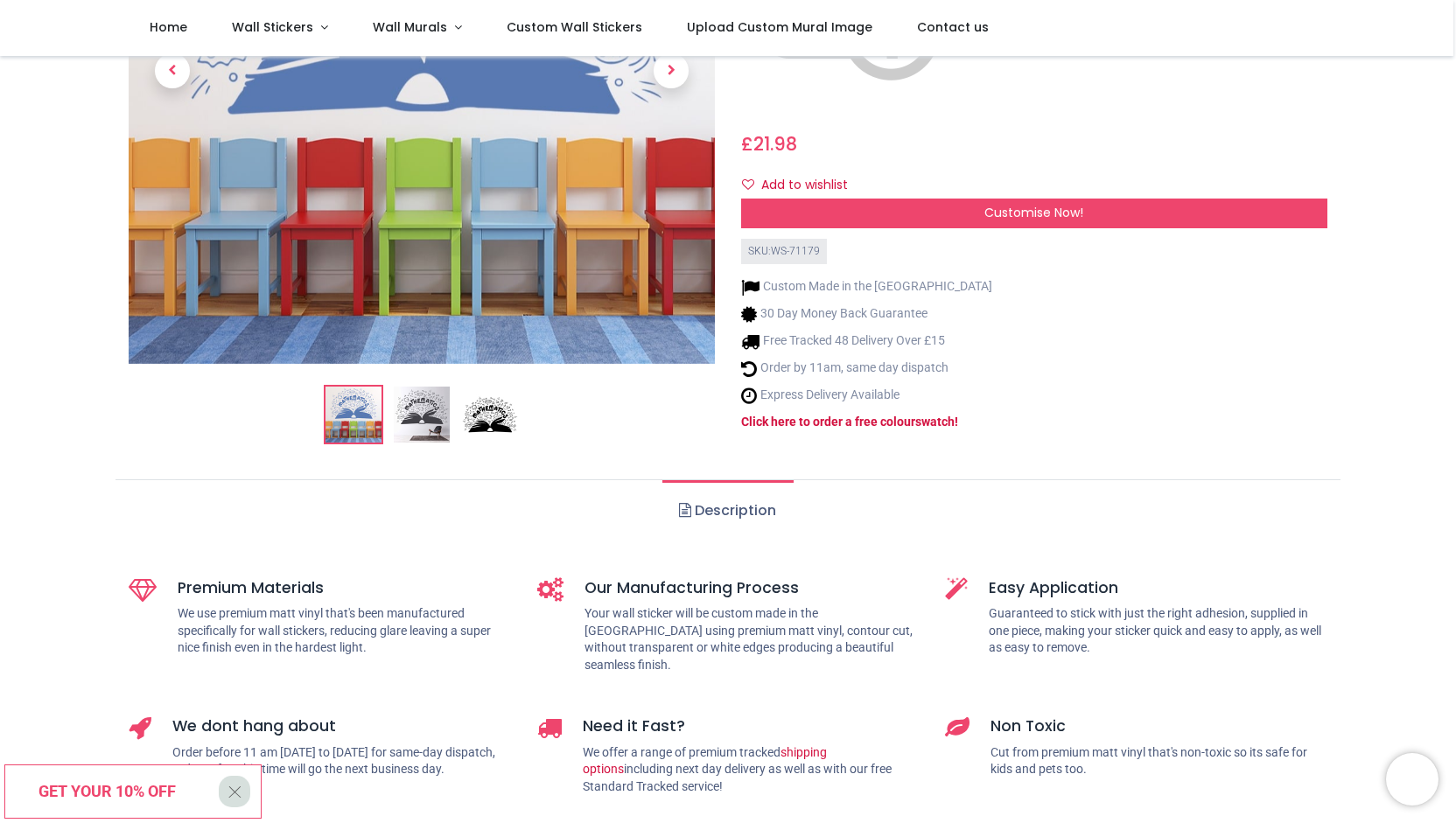
scroll to position [437, 0]
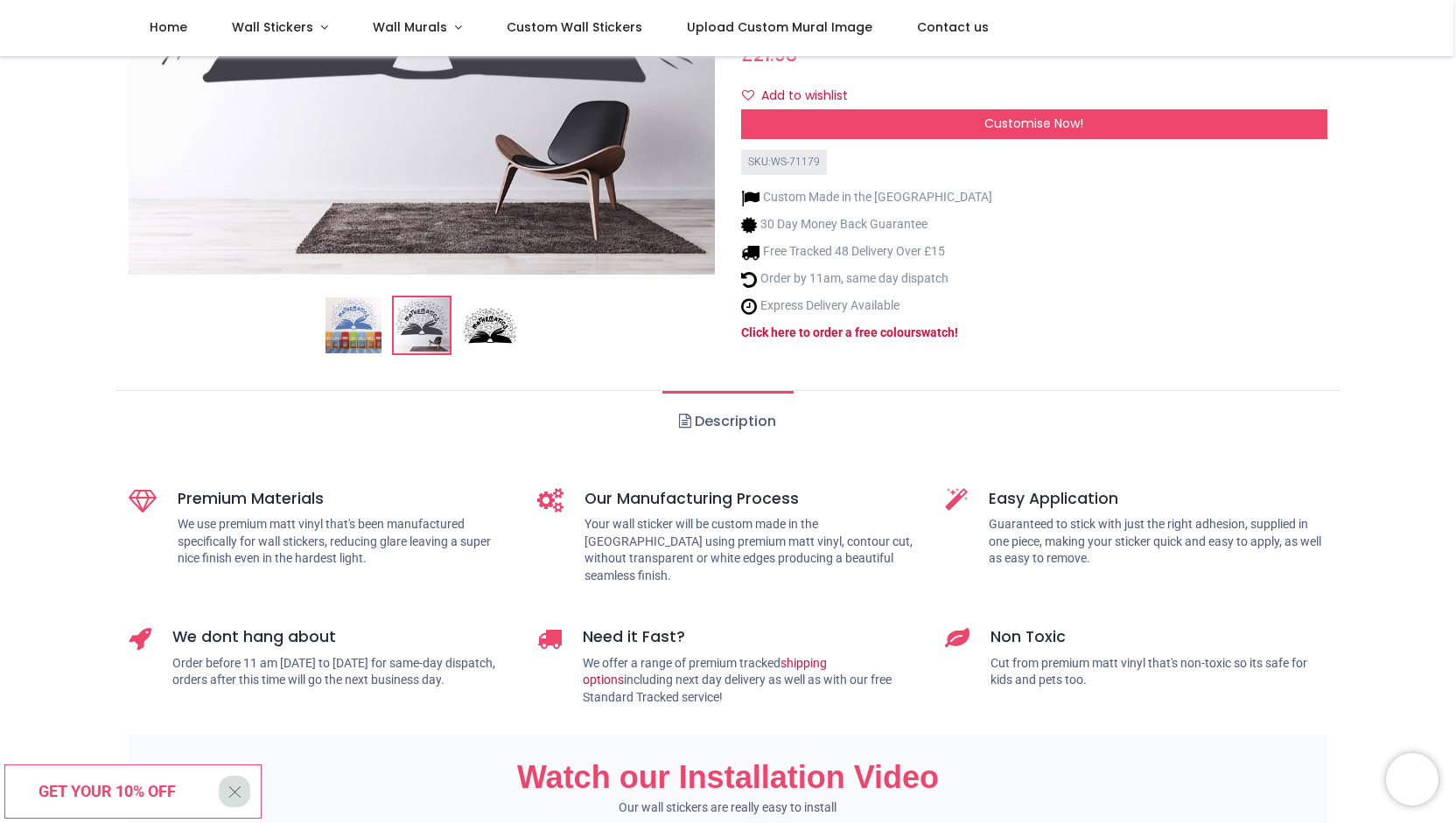
click at [241, 311] on ol at bounding box center [422, 325] width 586 height 59
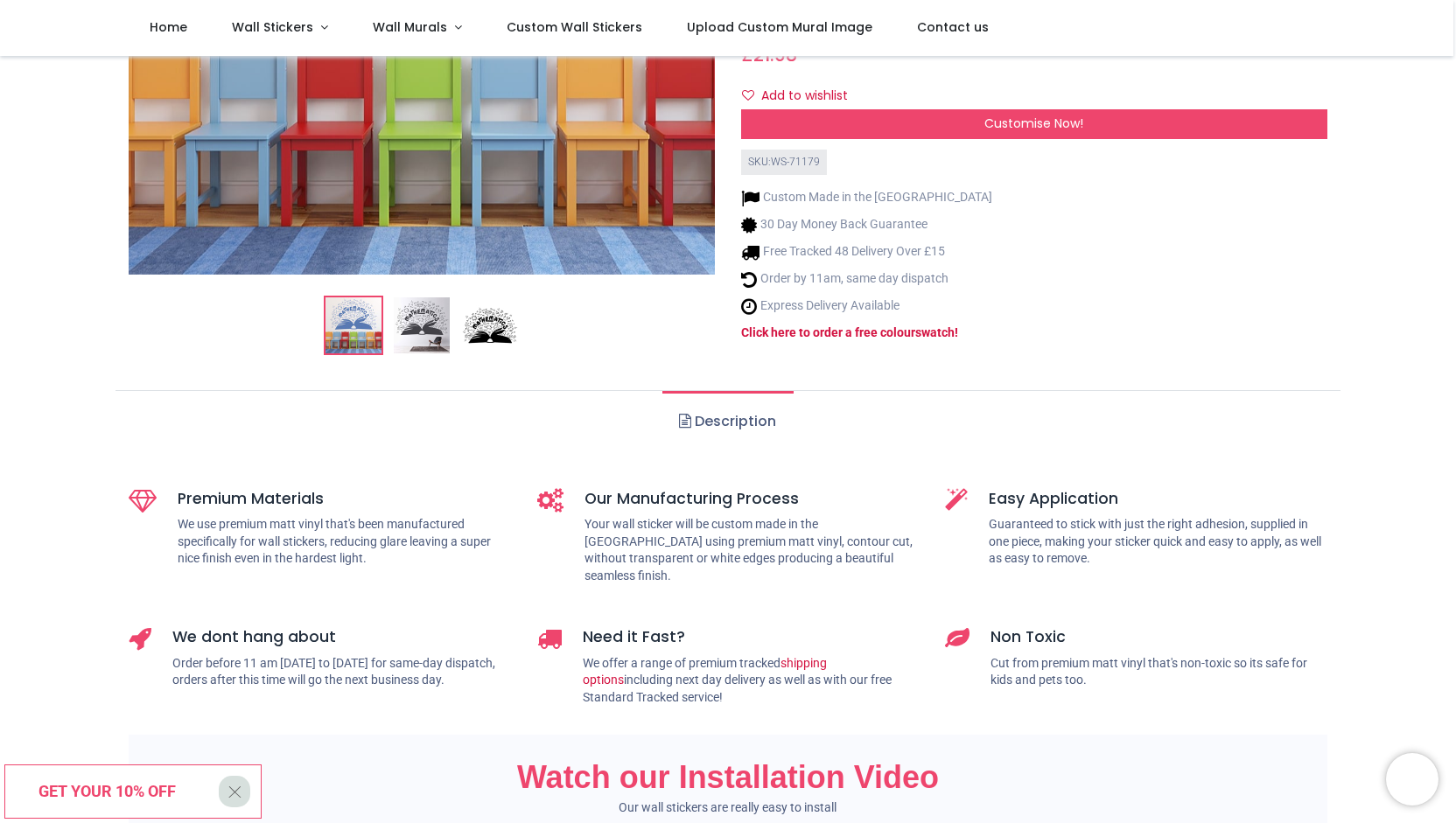
click at [976, 240] on div "Mathematics Text Book Maths Classroom Wall Sticker https://www.iconwallstickers…" at bounding box center [1033, 20] width 613 height 698
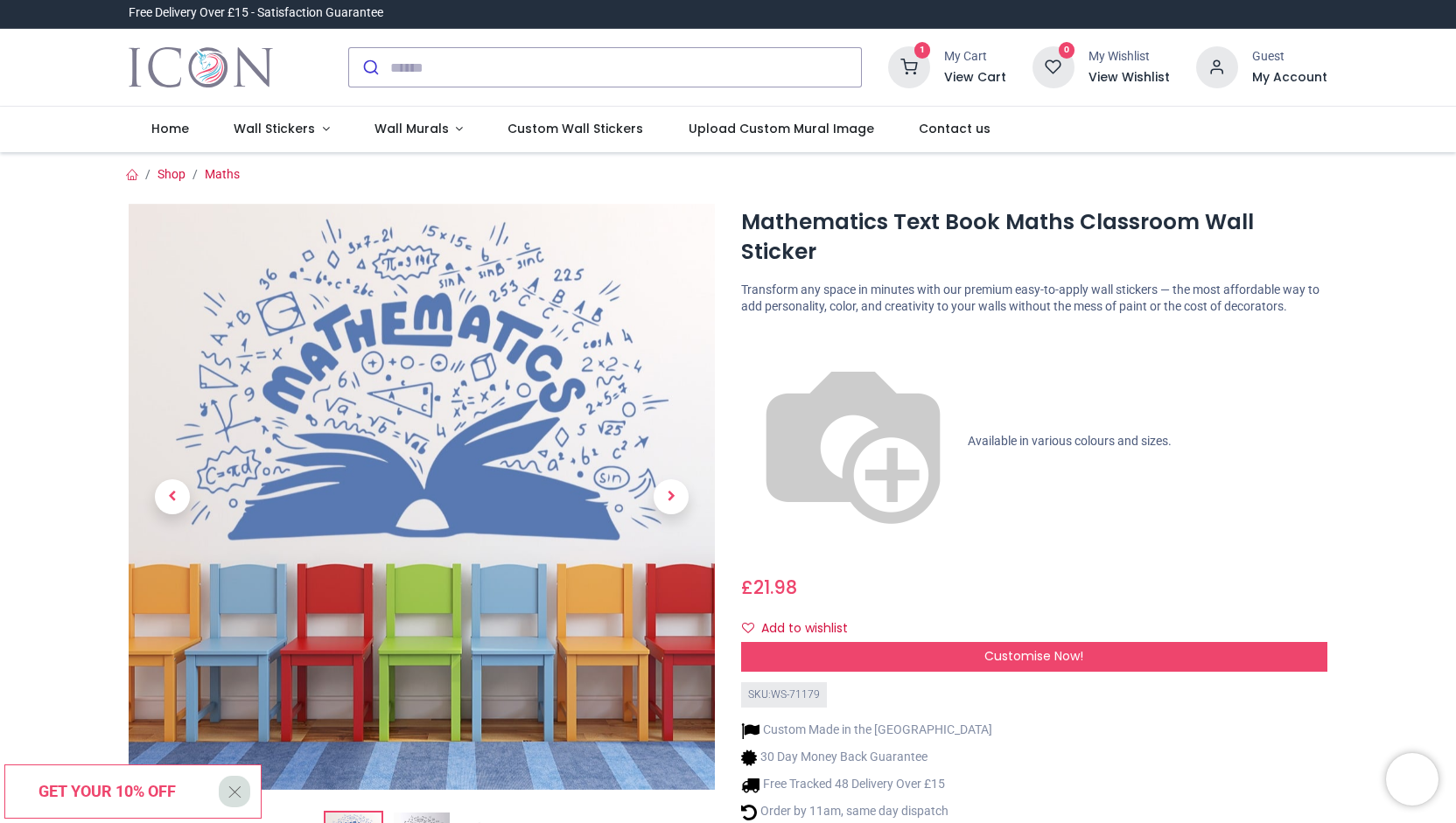
scroll to position [0, 0]
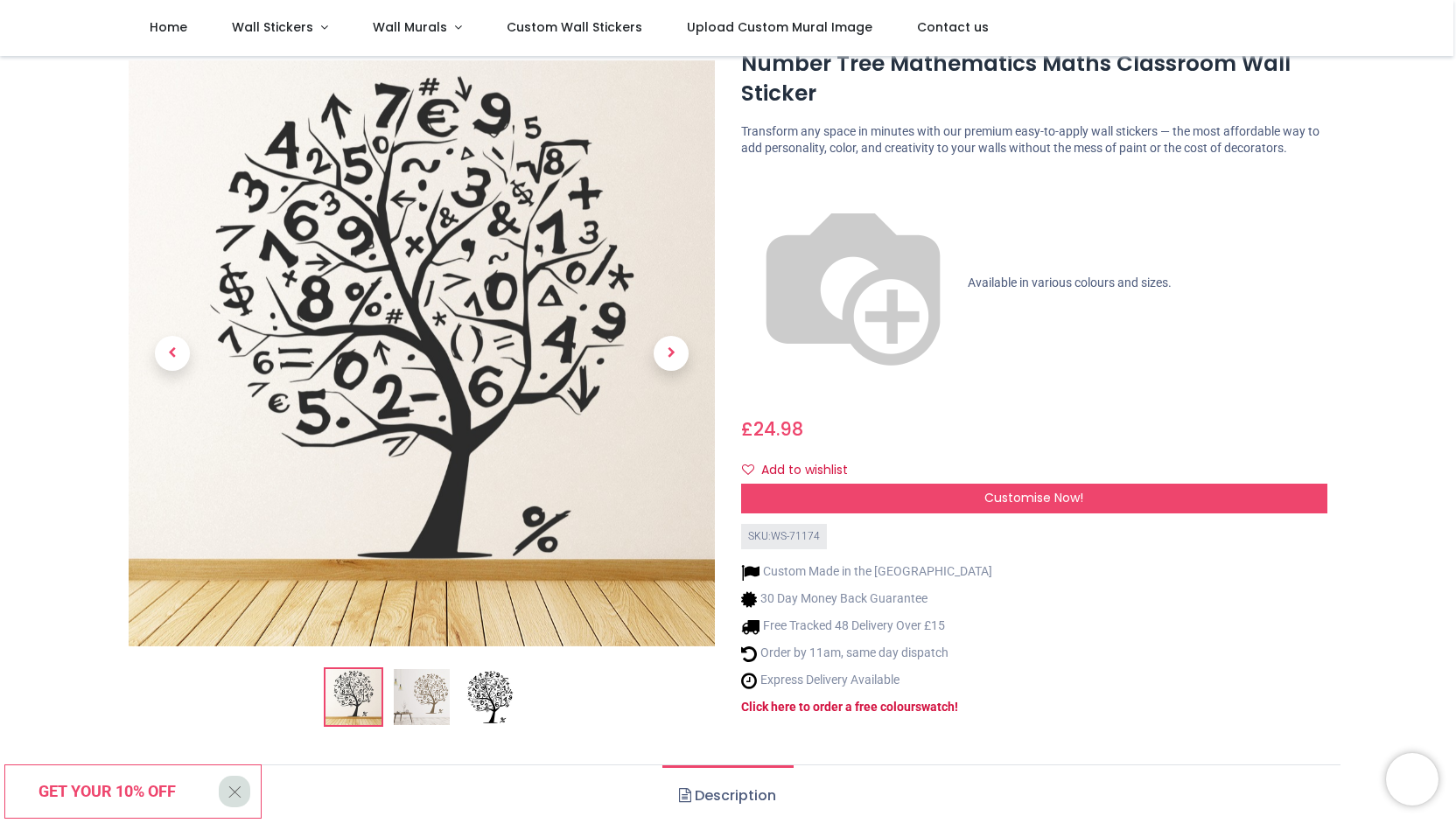
scroll to position [175, 0]
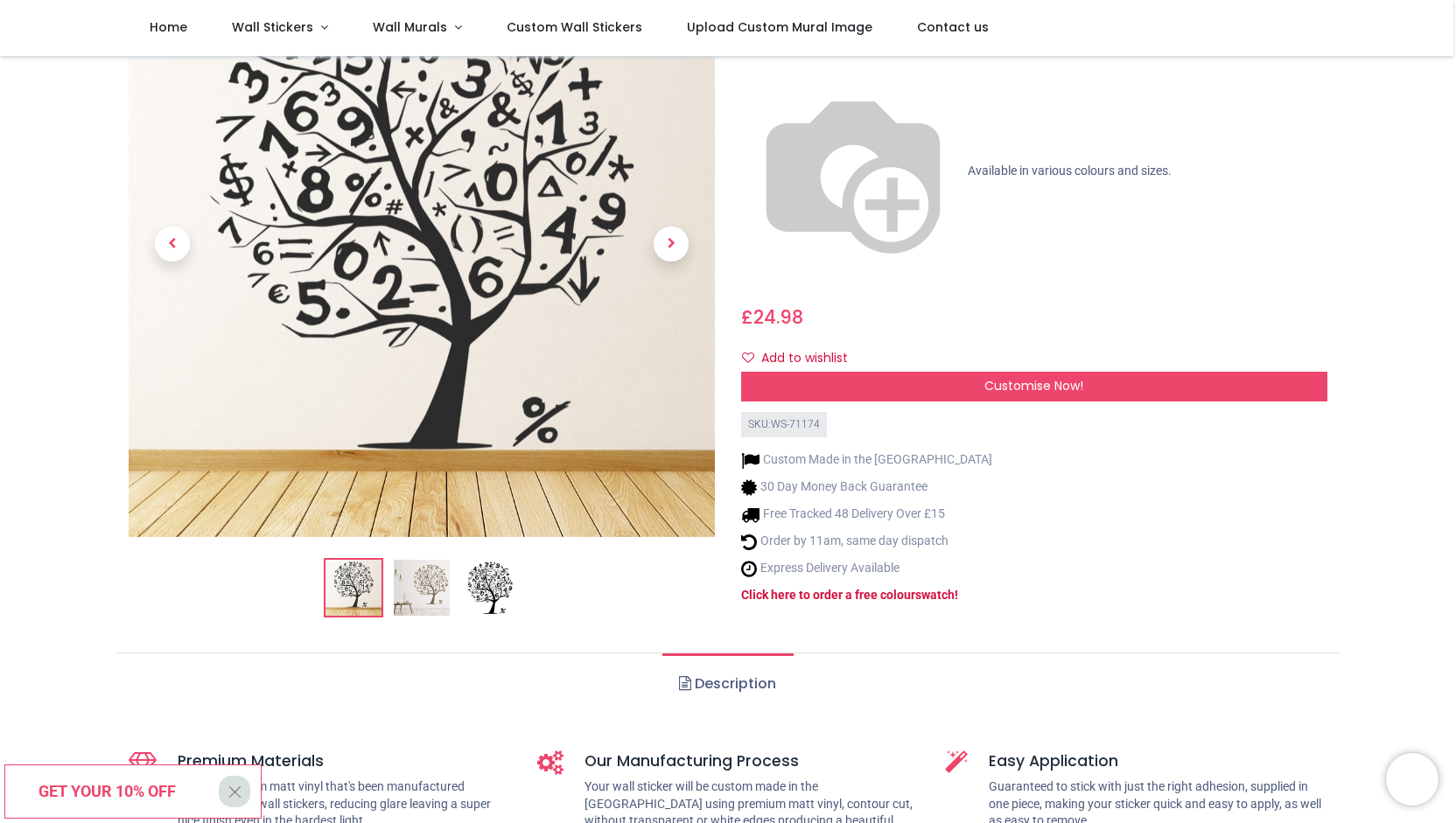
click at [428, 575] on img at bounding box center [421, 587] width 56 height 56
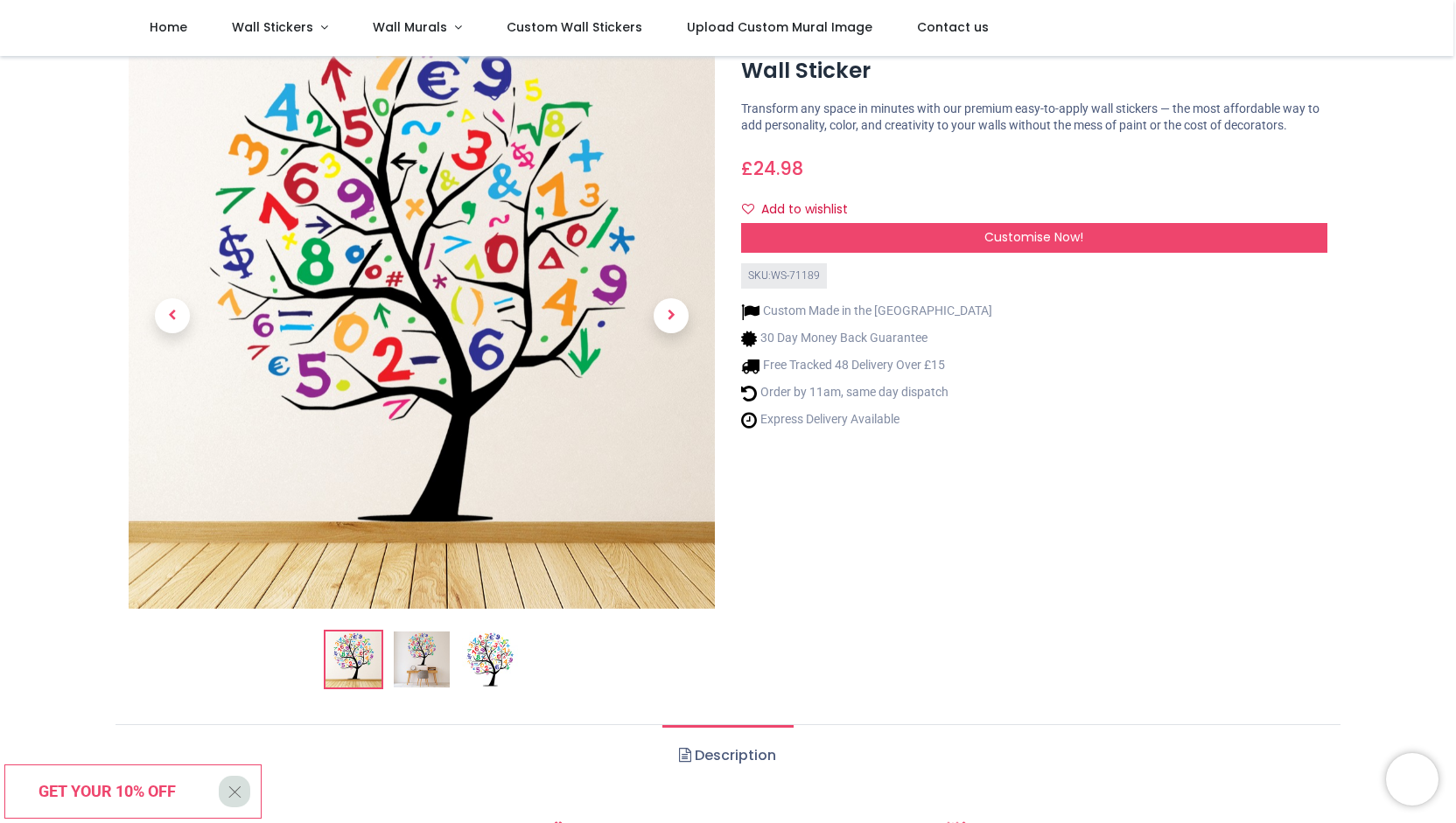
scroll to position [175, 0]
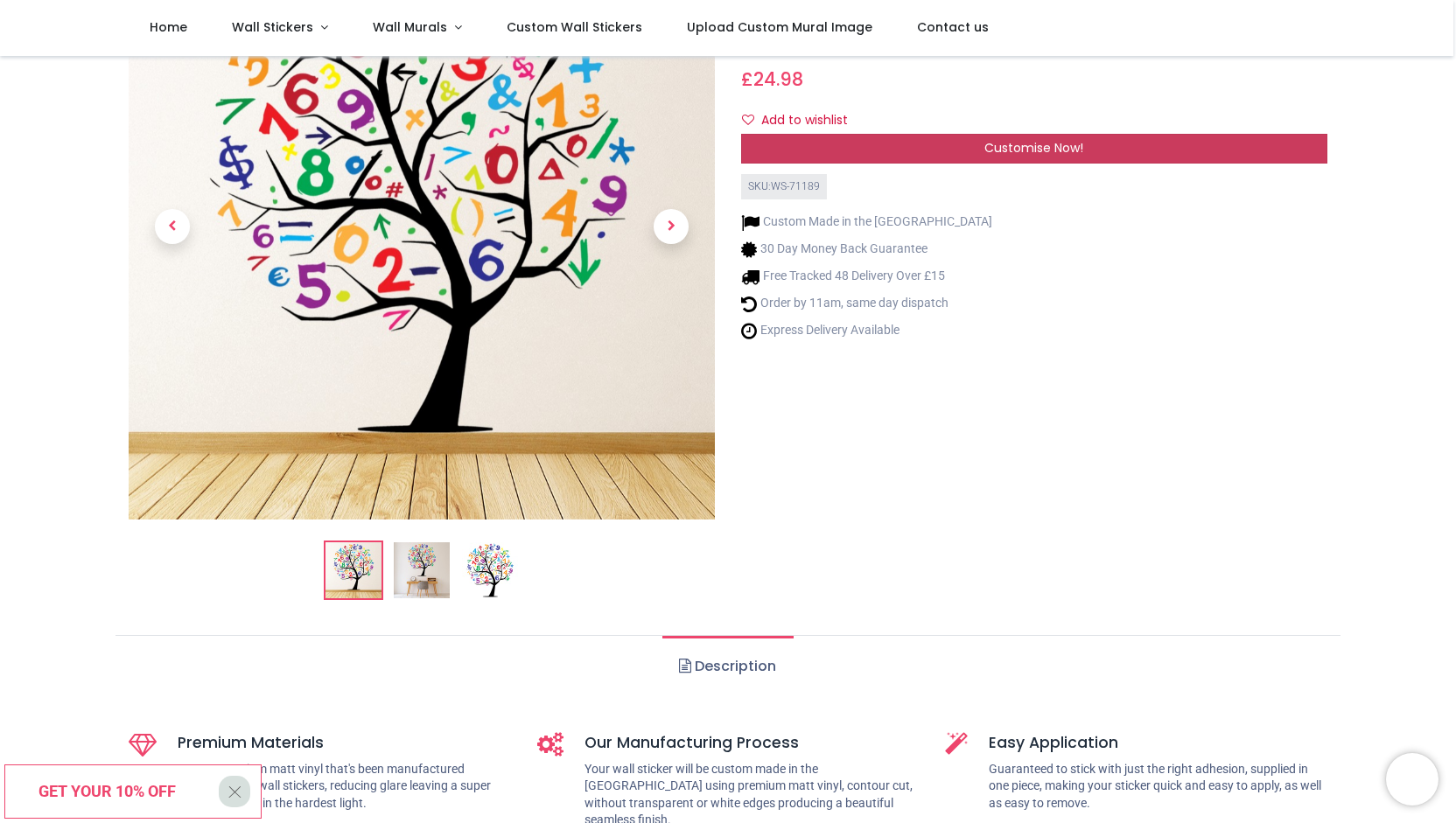
click at [1065, 149] on span "Customise Now!" at bounding box center [1033, 147] width 99 height 17
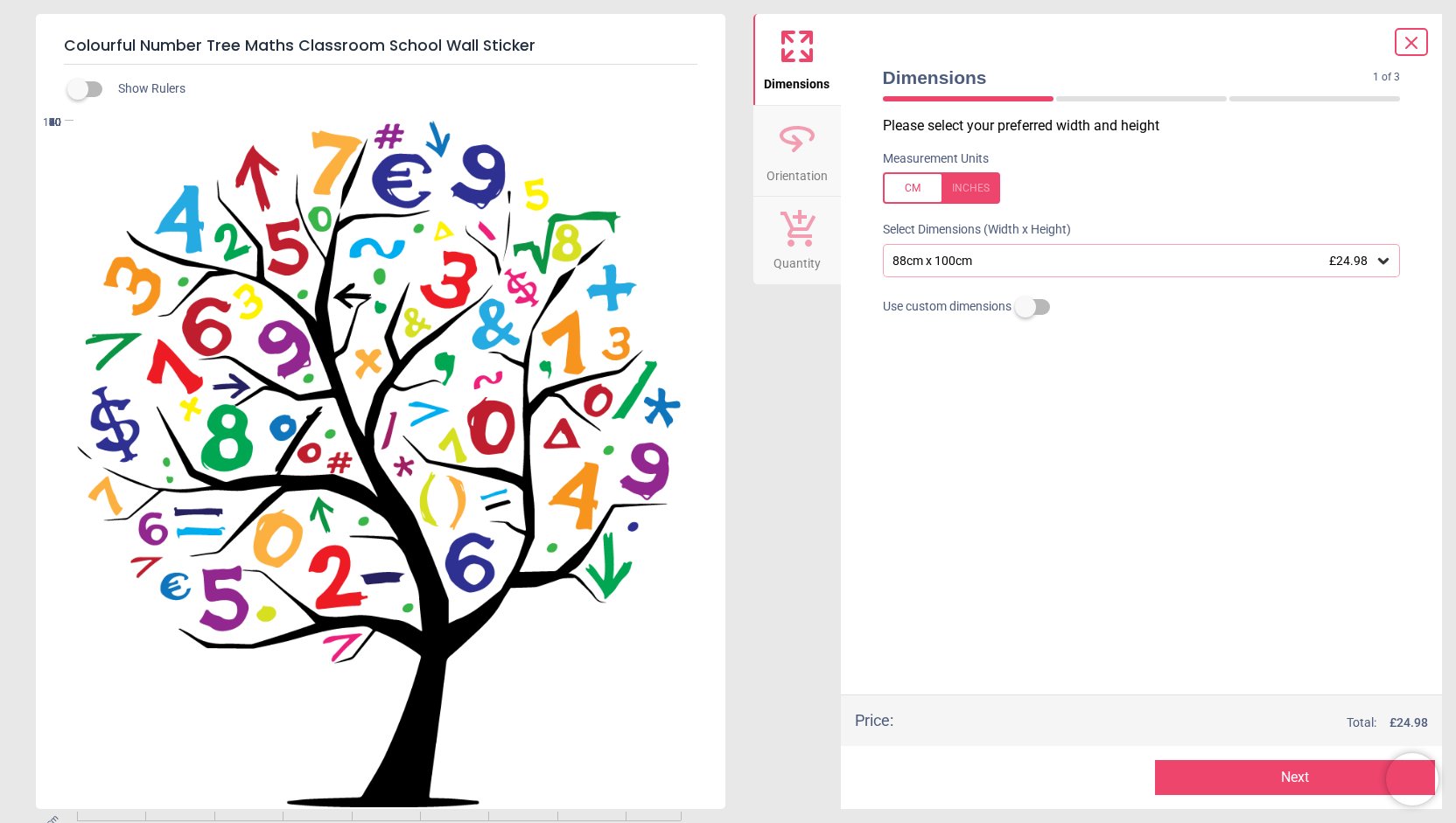
click at [906, 193] on div at bounding box center [941, 188] width 117 height 31
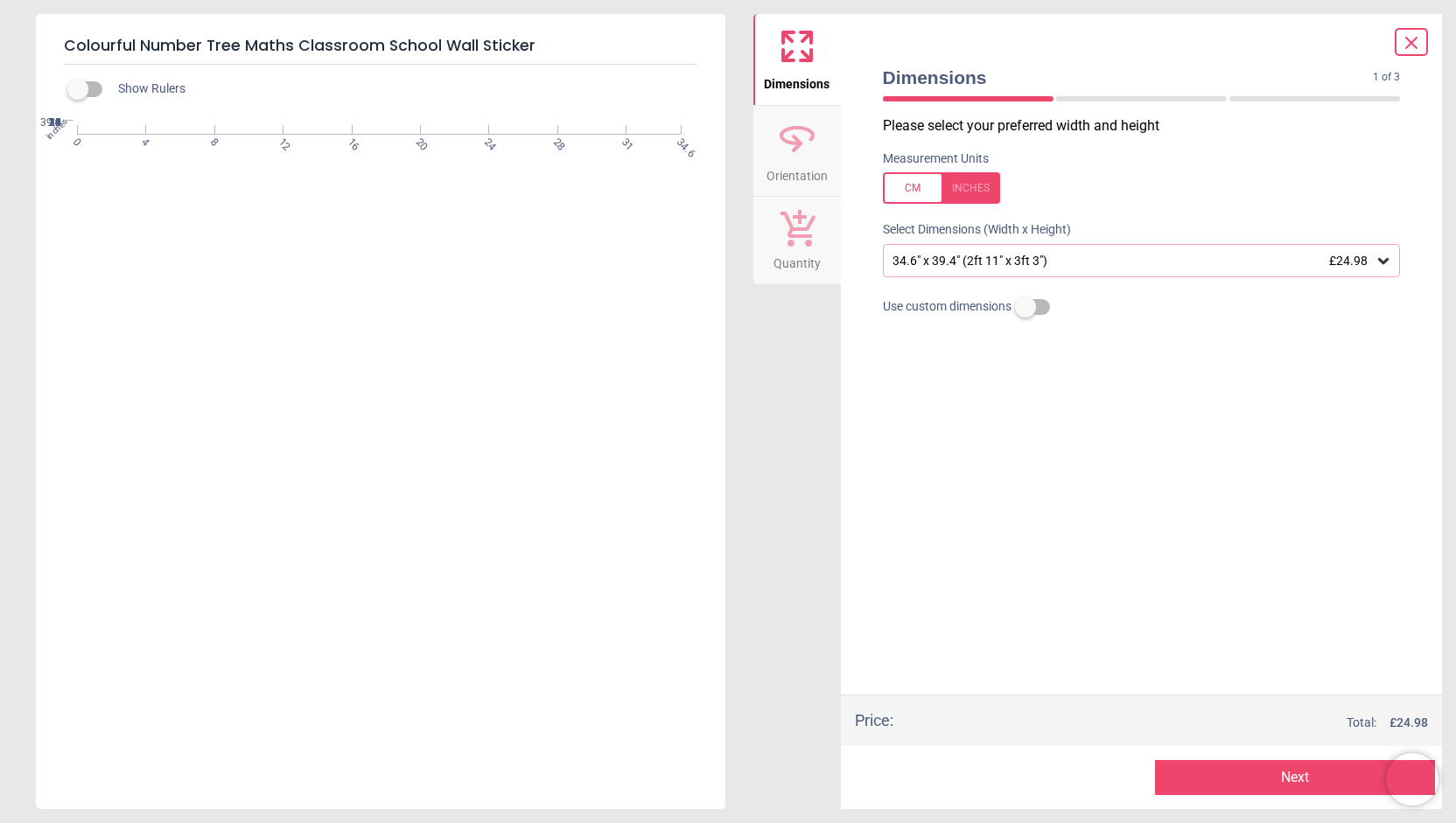
click at [967, 186] on div at bounding box center [941, 188] width 117 height 31
click at [1130, 266] on div "88cm x 100cm £24.98" at bounding box center [1132, 261] width 485 height 15
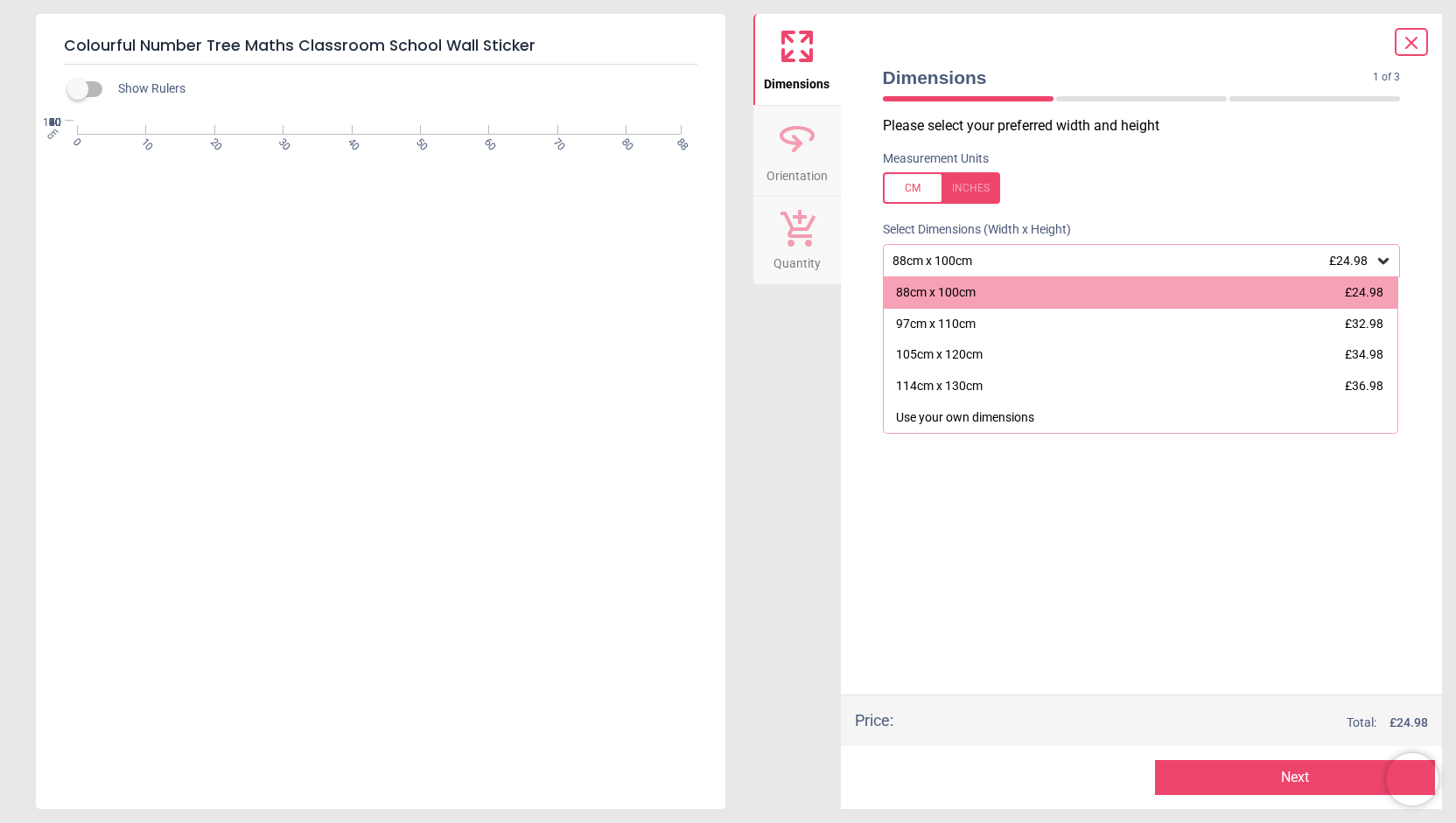
click at [1137, 210] on div "Measurement Units" at bounding box center [1142, 177] width 546 height 68
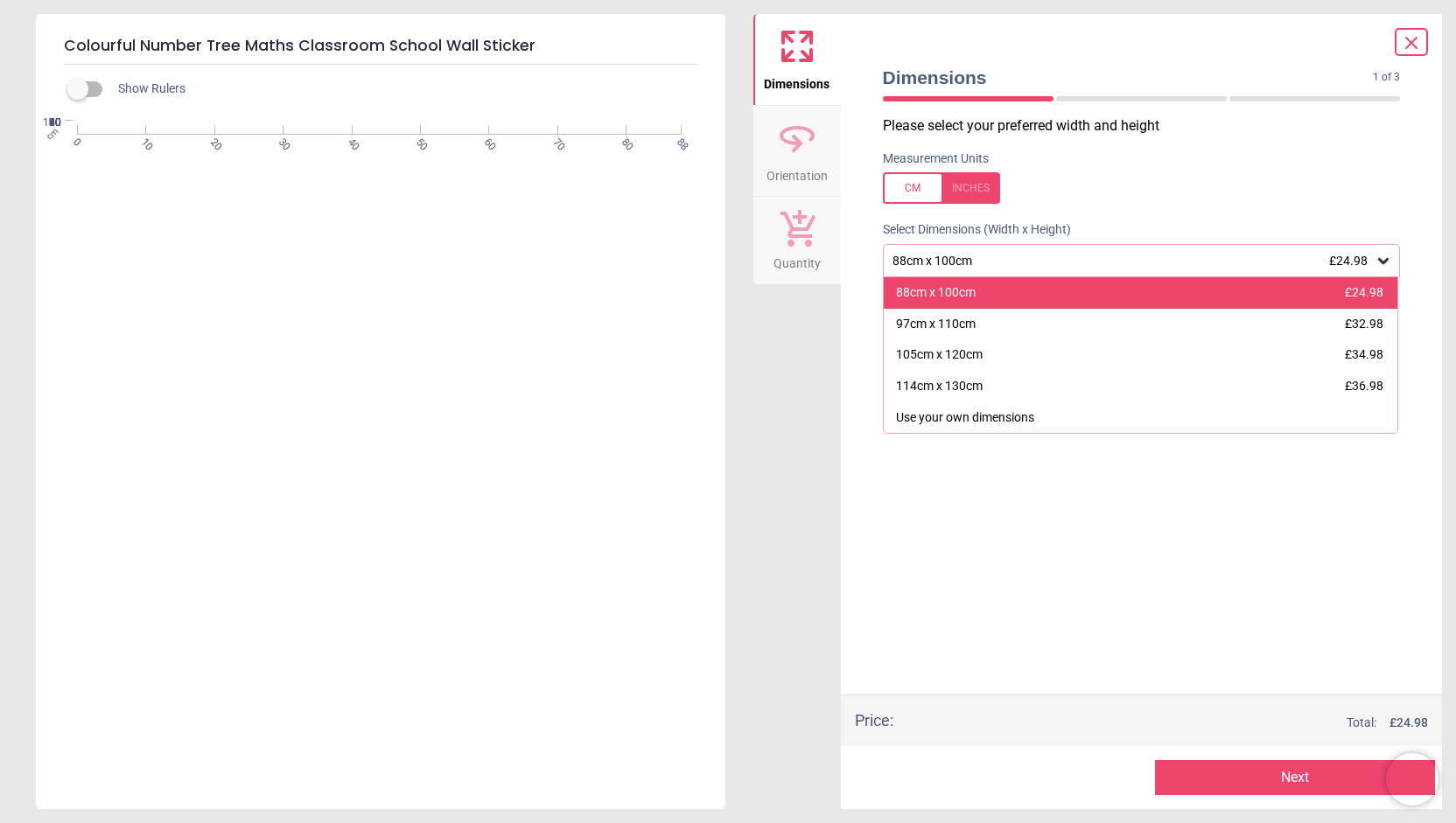
click at [1116, 295] on div "88cm x 100cm £24.98" at bounding box center [1140, 293] width 514 height 31
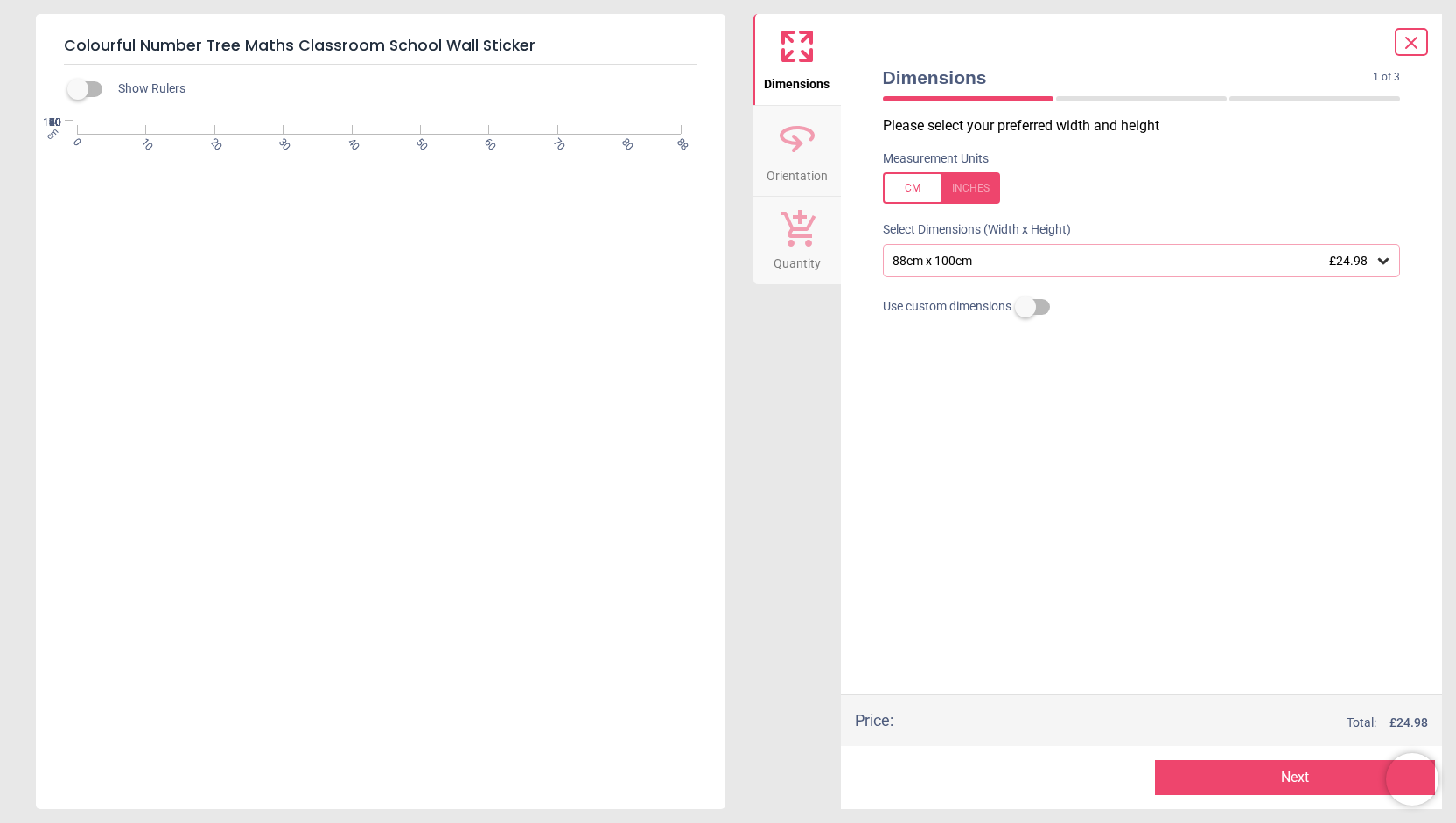
click at [1292, 786] on button "Next" at bounding box center [1294, 777] width 280 height 35
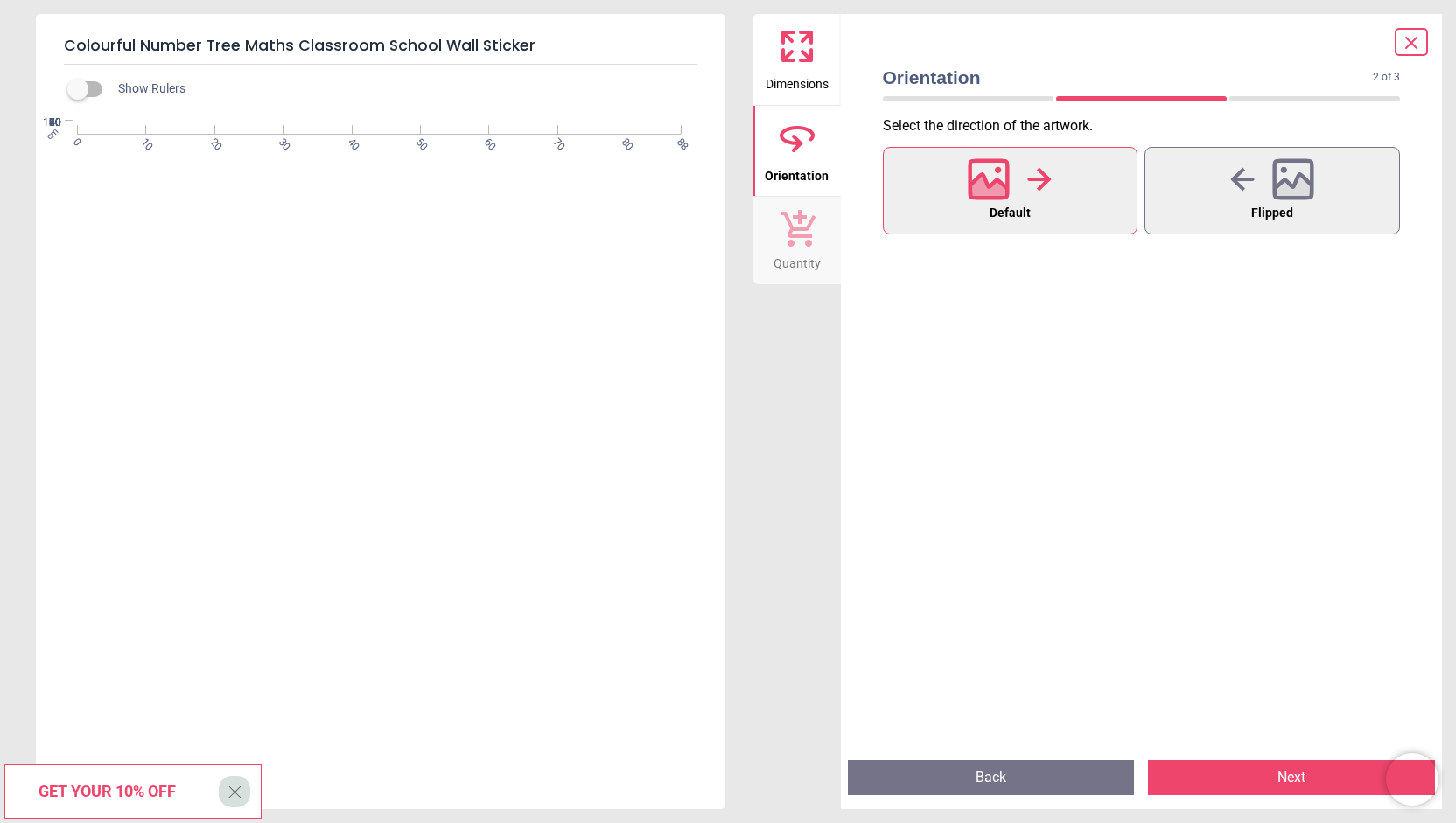
click at [1285, 776] on button "Next" at bounding box center [1291, 777] width 287 height 35
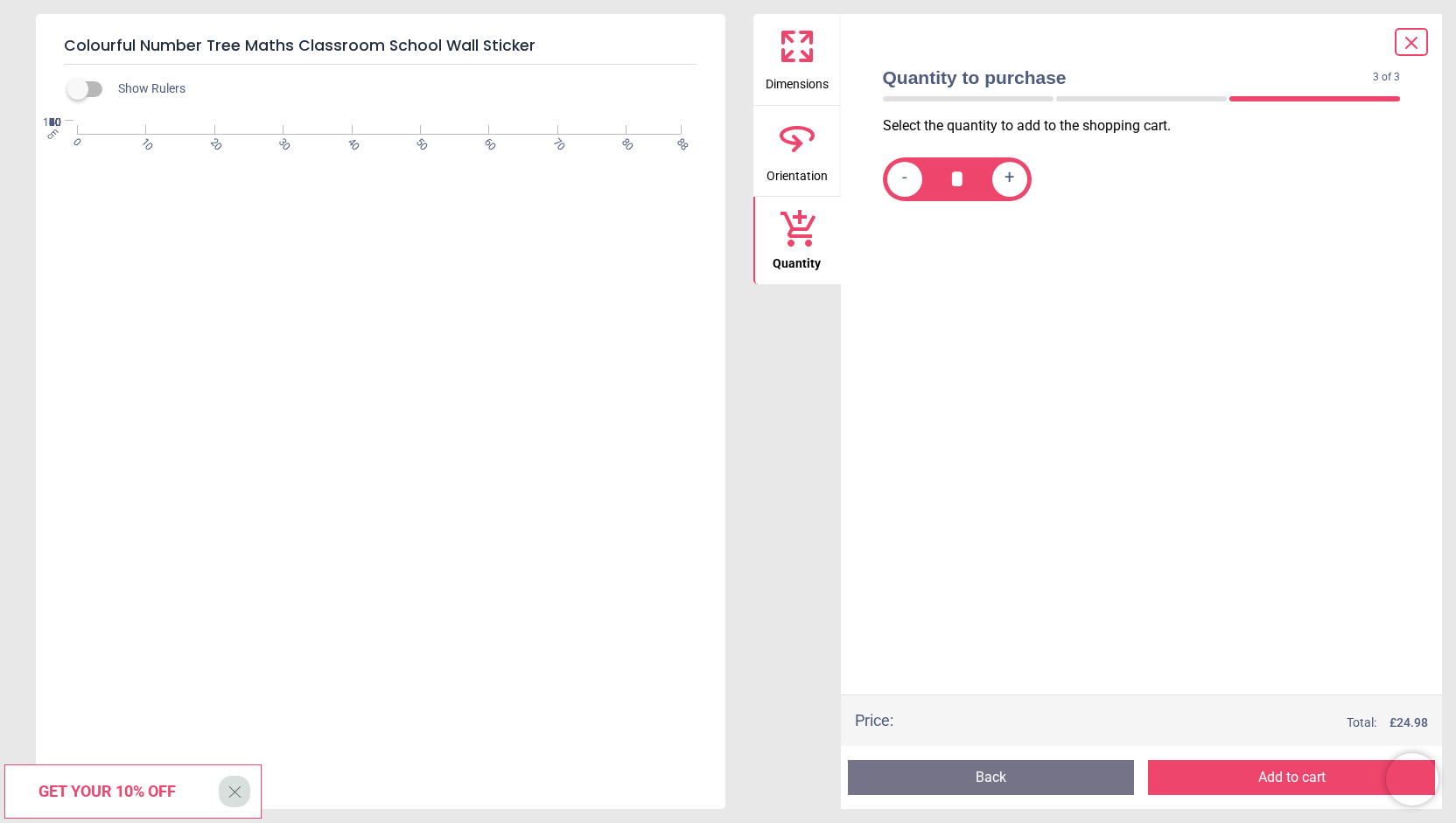
click at [1285, 776] on button "Add to cart" at bounding box center [1291, 777] width 287 height 35
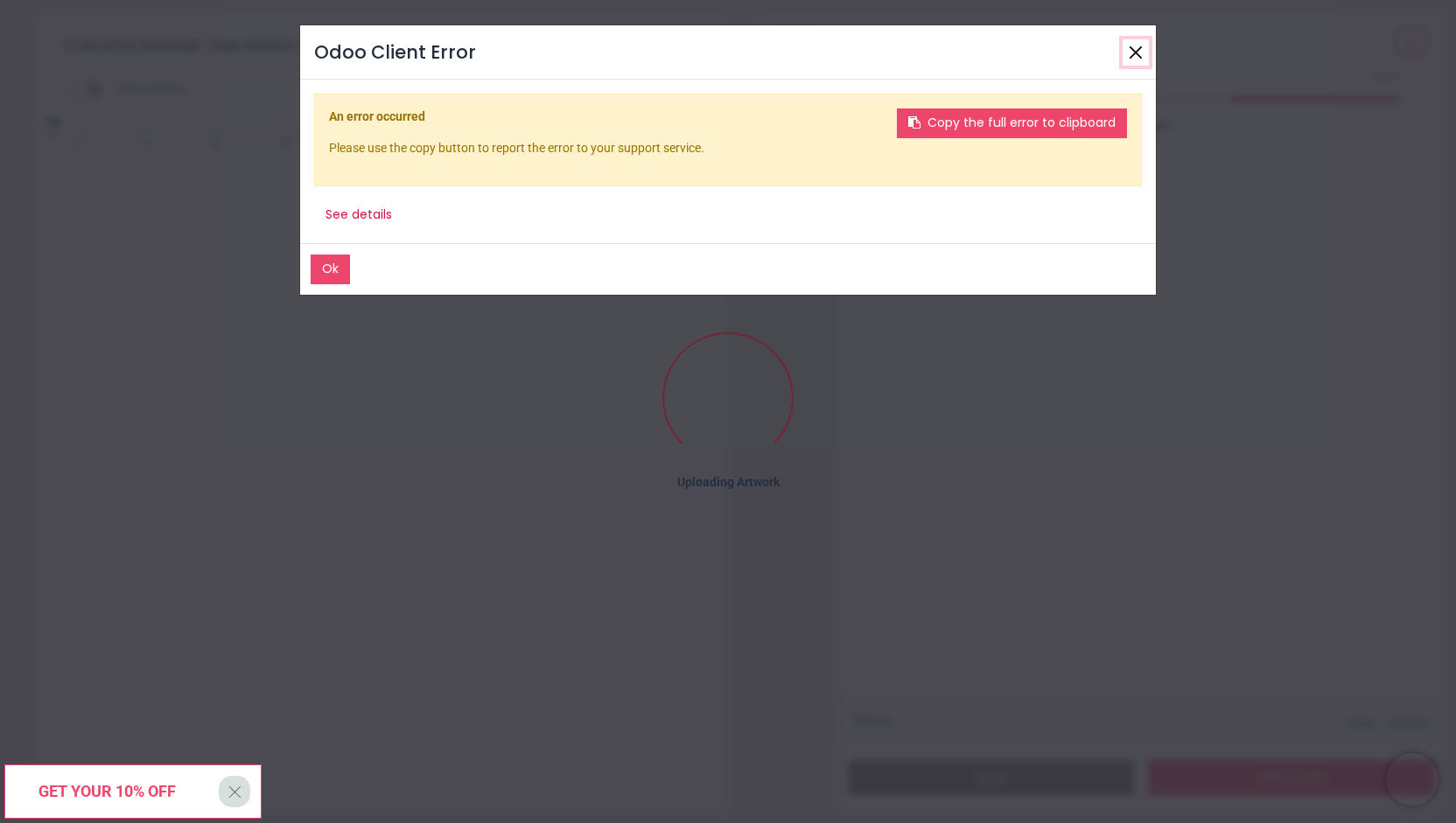
click at [1134, 53] on button "Close" at bounding box center [1135, 52] width 26 height 26
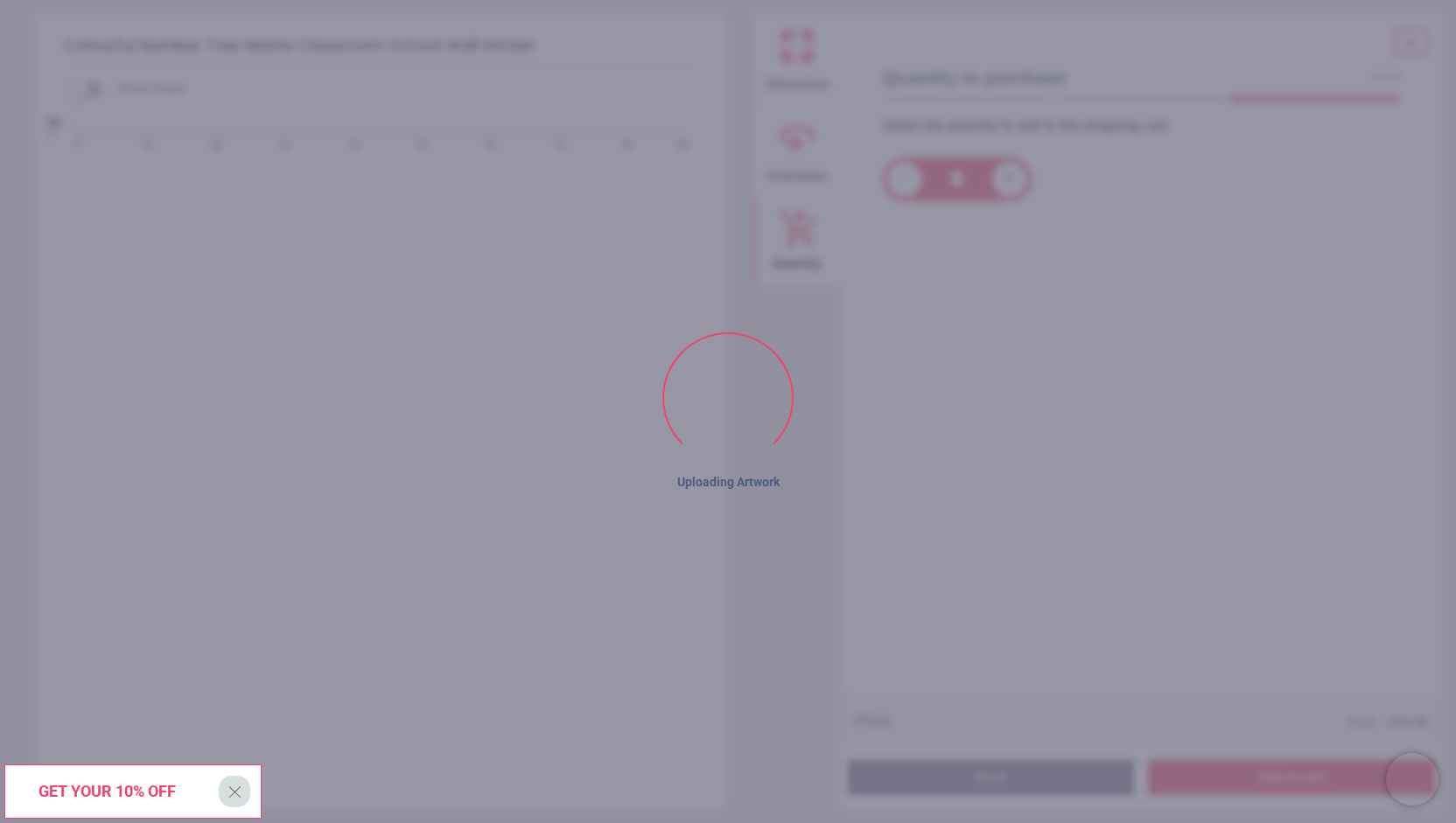
click at [663, 244] on div "cm 0 10 20 30 40 50 60 70 80 88 0 10 20 30 40 50 60 70 80 90 100" at bounding box center [378, 367] width 686 height 494
